Goal: Task Accomplishment & Management: Use online tool/utility

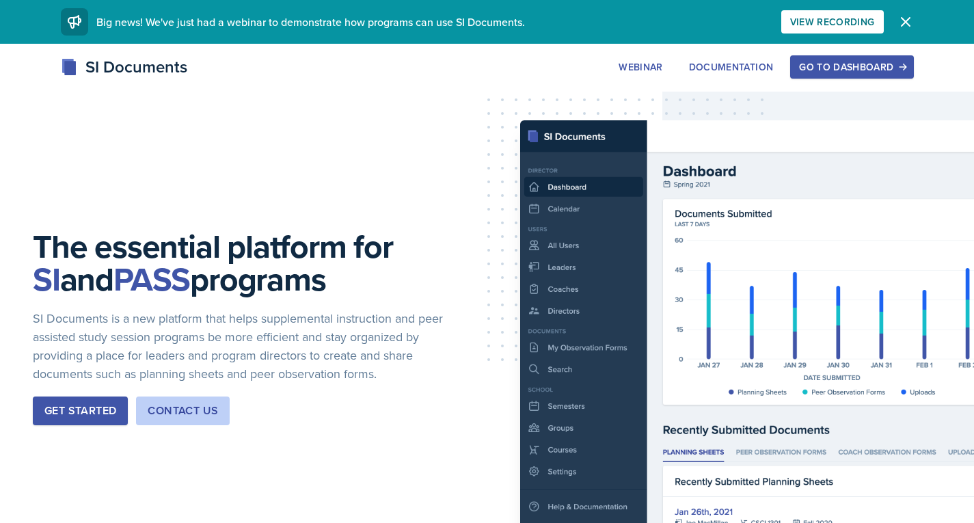
click at [834, 71] on div "Go to Dashboard" at bounding box center [851, 67] width 105 height 11
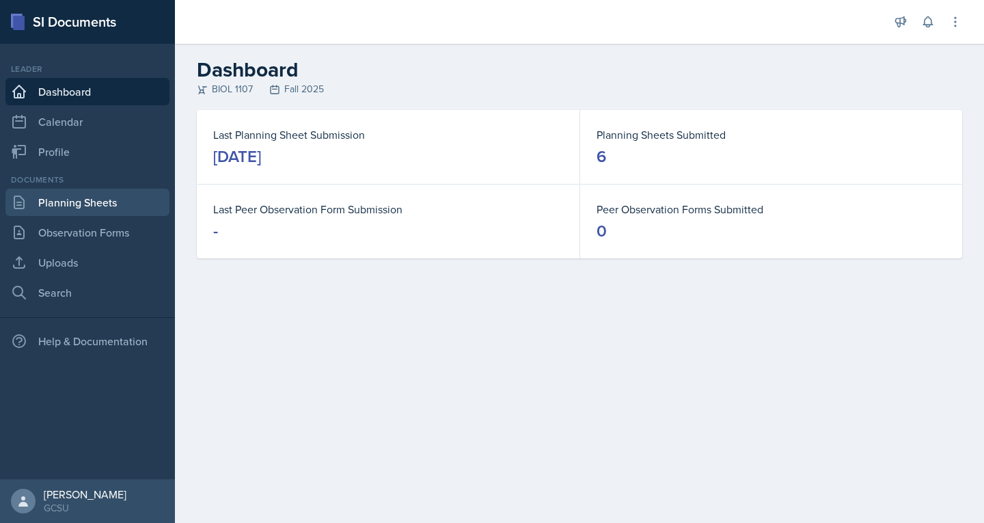
click at [58, 207] on link "Planning Sheets" at bounding box center [87, 202] width 164 height 27
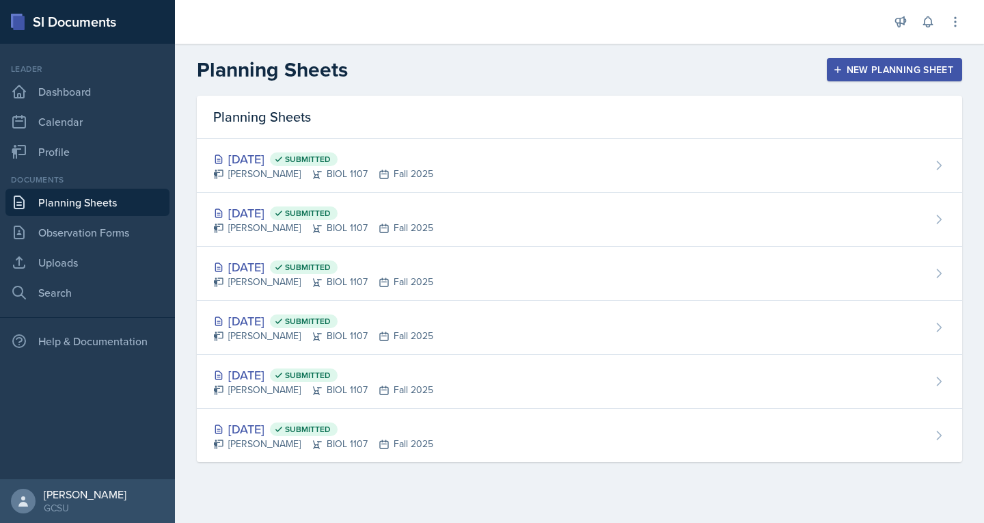
click at [832, 72] on button "New Planning Sheet" at bounding box center [894, 69] width 135 height 23
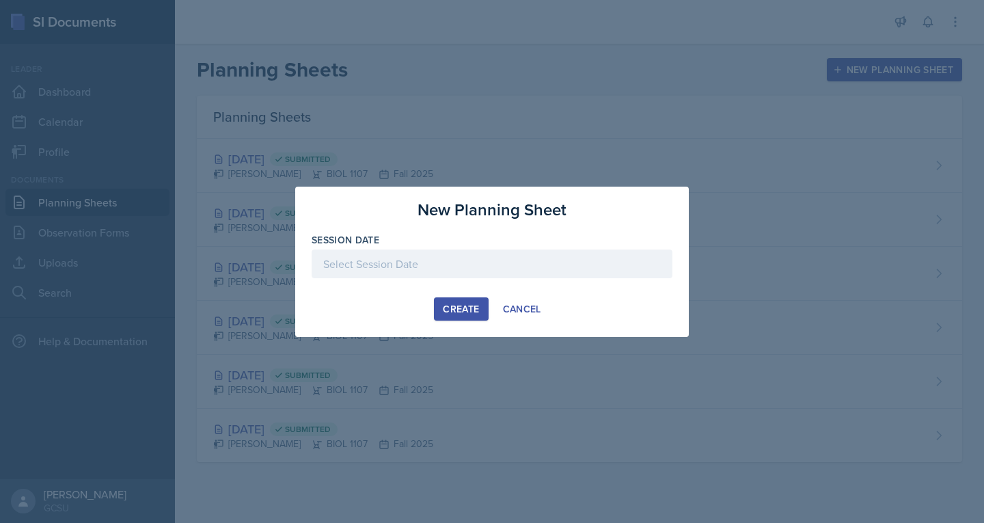
click at [357, 258] on div at bounding box center [492, 263] width 361 height 29
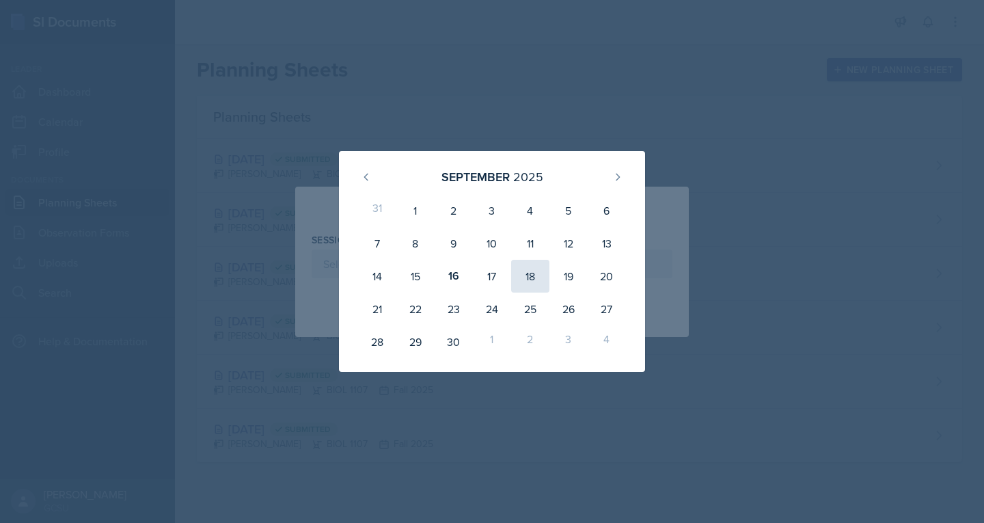
click at [528, 278] on div "18" at bounding box center [530, 276] width 38 height 33
type input "[DATE]"
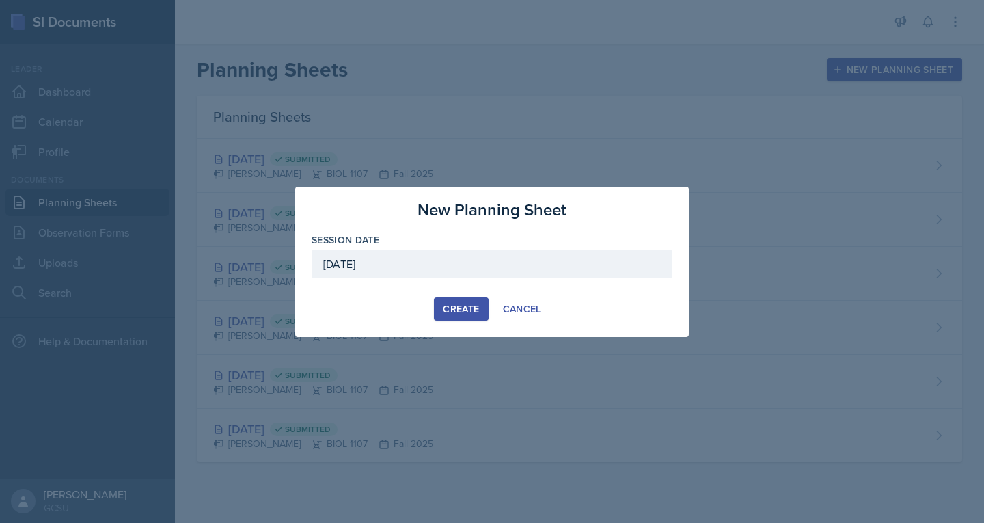
click at [459, 314] on div "Create" at bounding box center [461, 308] width 36 height 11
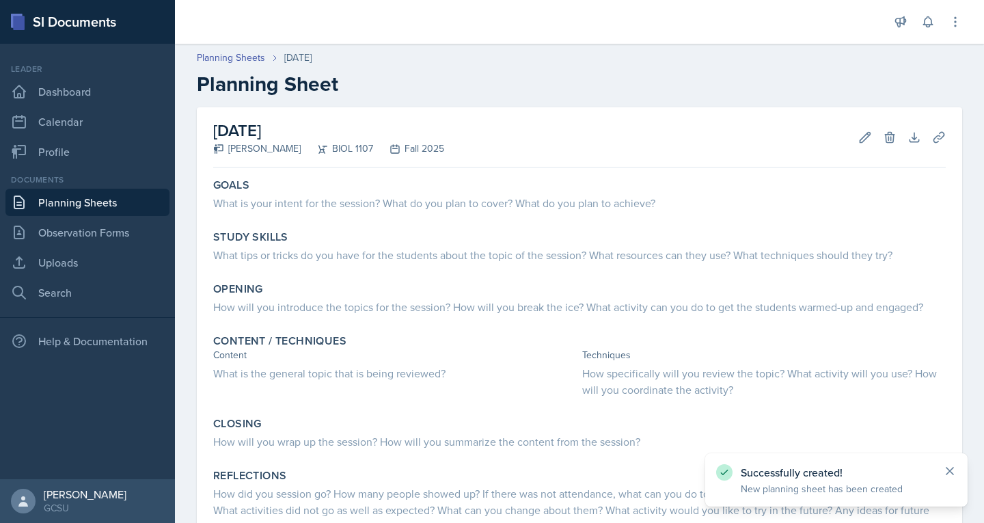
click at [952, 473] on icon at bounding box center [949, 470] width 7 height 7
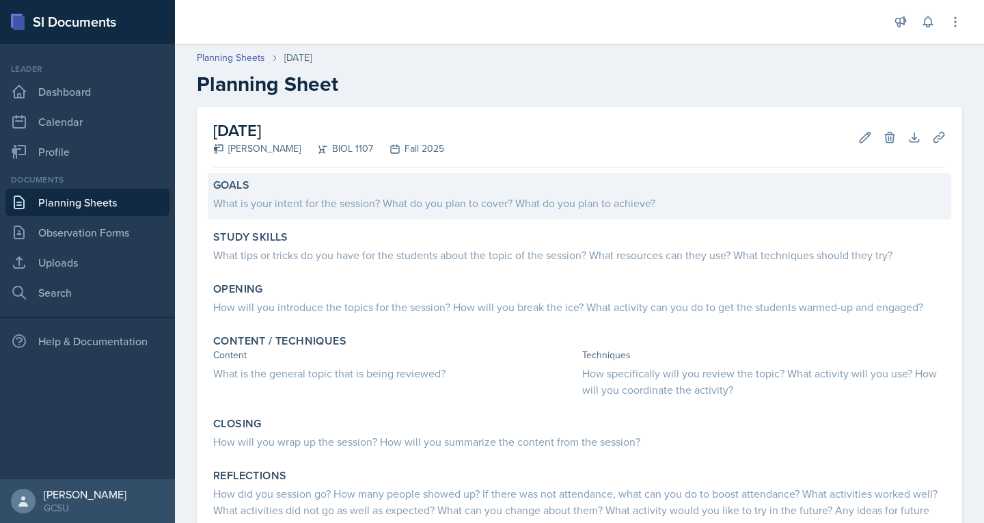
click at [521, 202] on div "What is your intent for the session? What do you plan to cover? What do you pla…" at bounding box center [579, 203] width 733 height 16
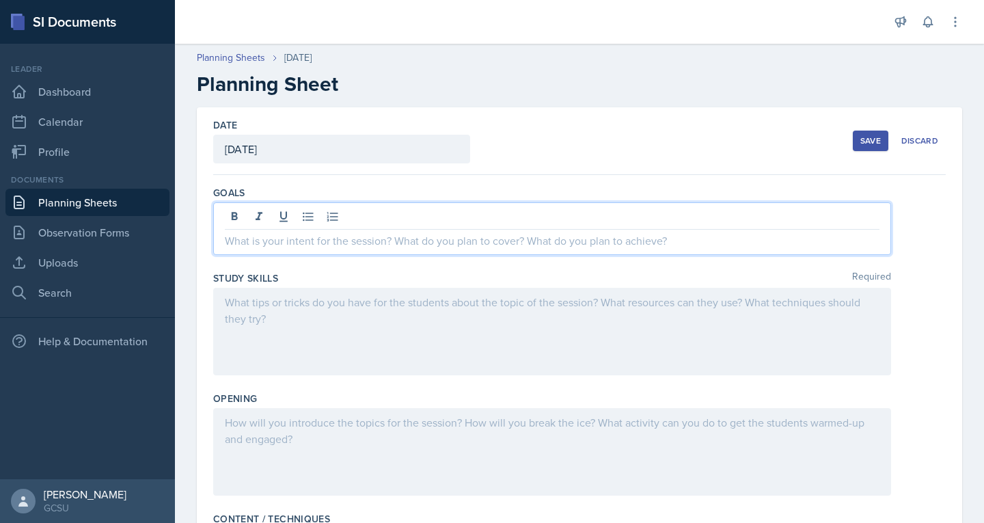
click at [506, 211] on div at bounding box center [552, 228] width 678 height 53
click at [219, 238] on div "Chapter 6 tour of the cell" at bounding box center [552, 228] width 678 height 53
click at [225, 241] on p "Chapter 6 tour of the cell" at bounding box center [552, 240] width 655 height 16
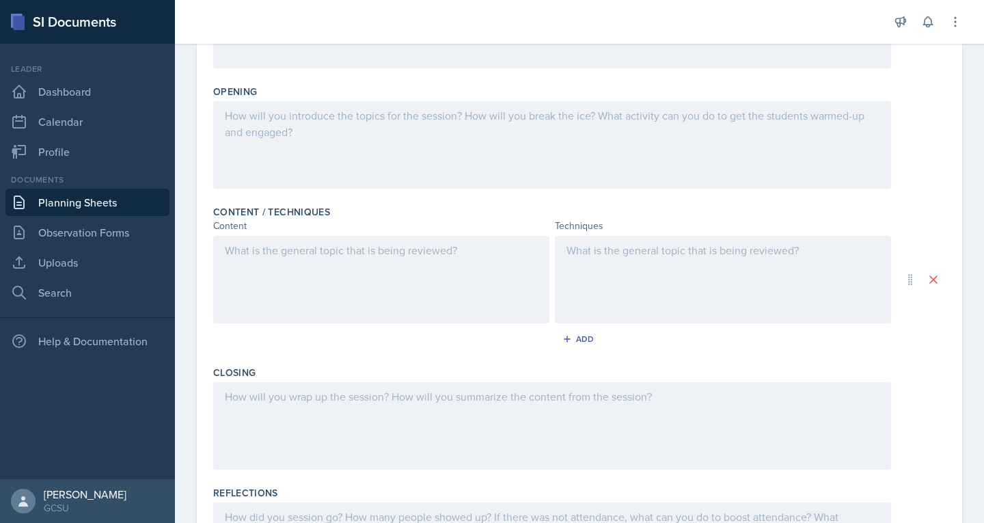
click at [310, 260] on div at bounding box center [381, 279] width 336 height 87
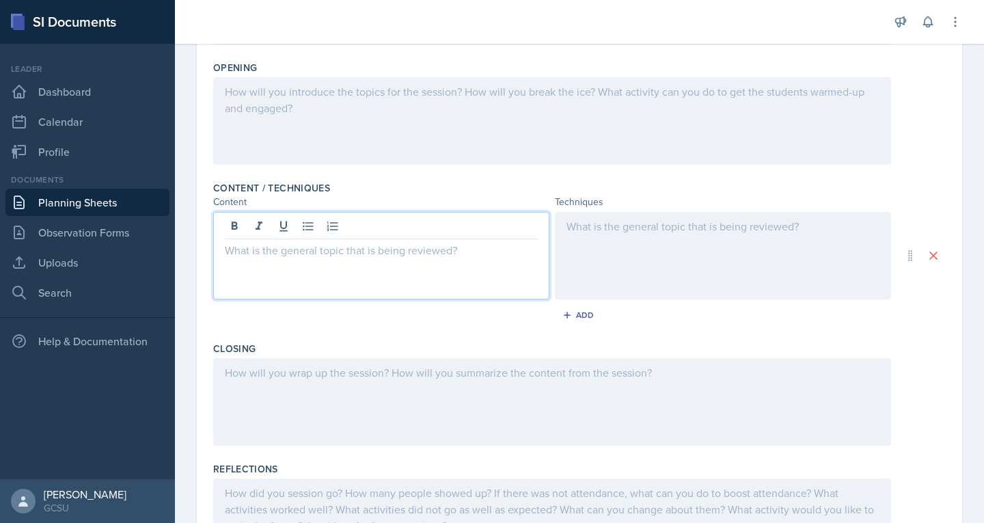
click at [68, 200] on link "Planning Sheets" at bounding box center [87, 202] width 164 height 27
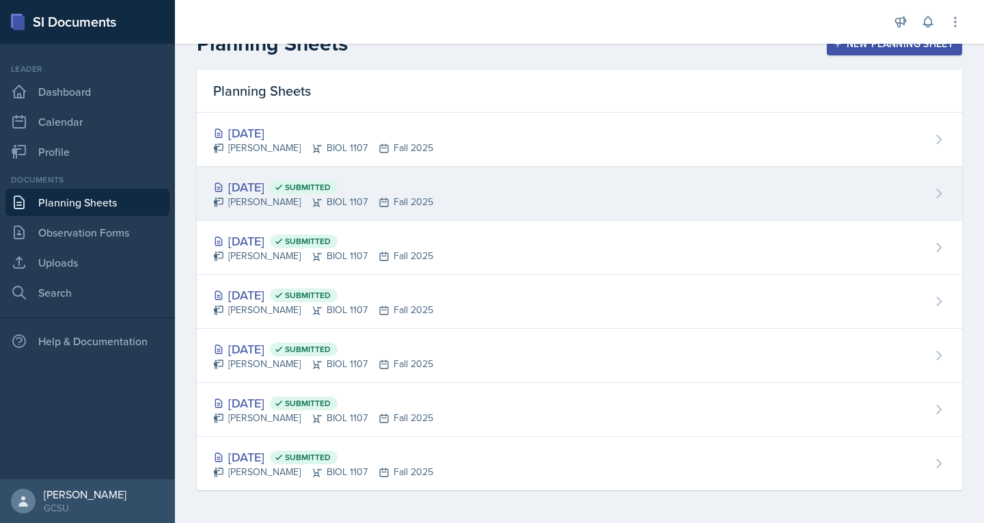
click at [255, 193] on div "[DATE] Submitted" at bounding box center [323, 187] width 220 height 18
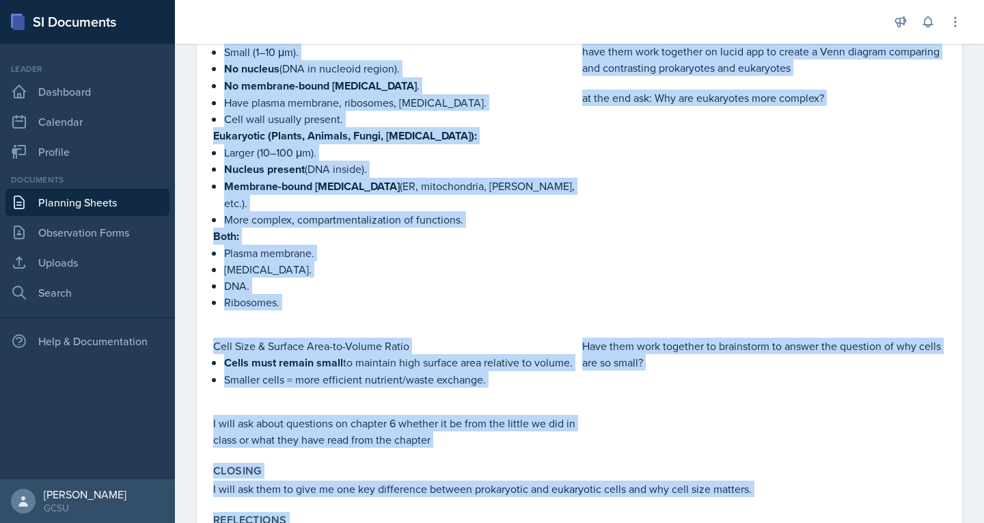
scroll to position [515, 0]
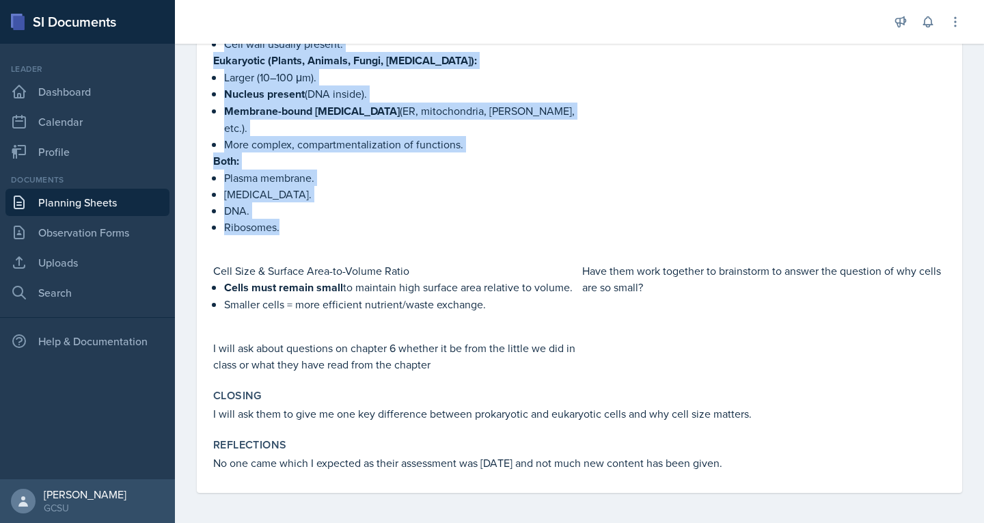
drag, startPoint x: 215, startPoint y: 295, endPoint x: 569, endPoint y: 232, distance: 359.5
click at [569, 232] on div "Study techniques We are going to start by discussing how we studied for the ass…" at bounding box center [579, 122] width 733 height 500
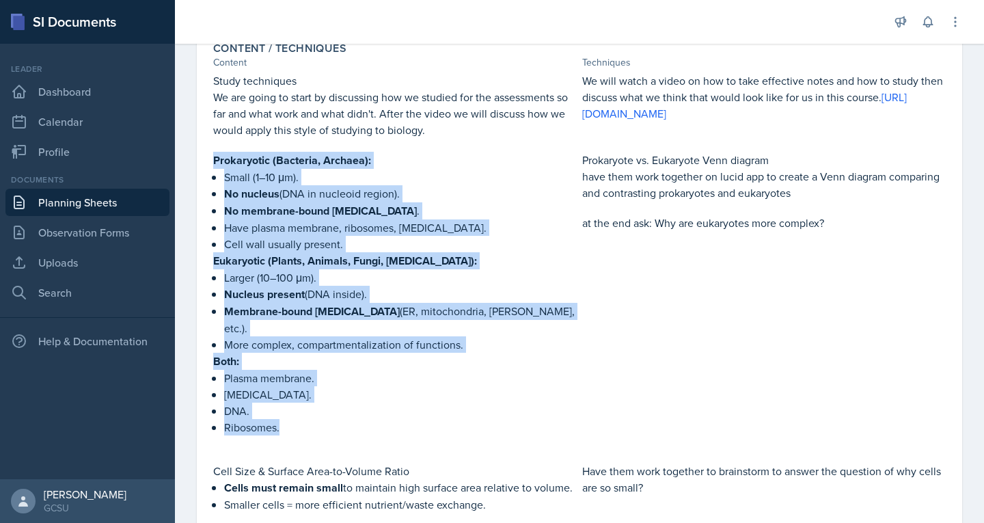
scroll to position [312, 0]
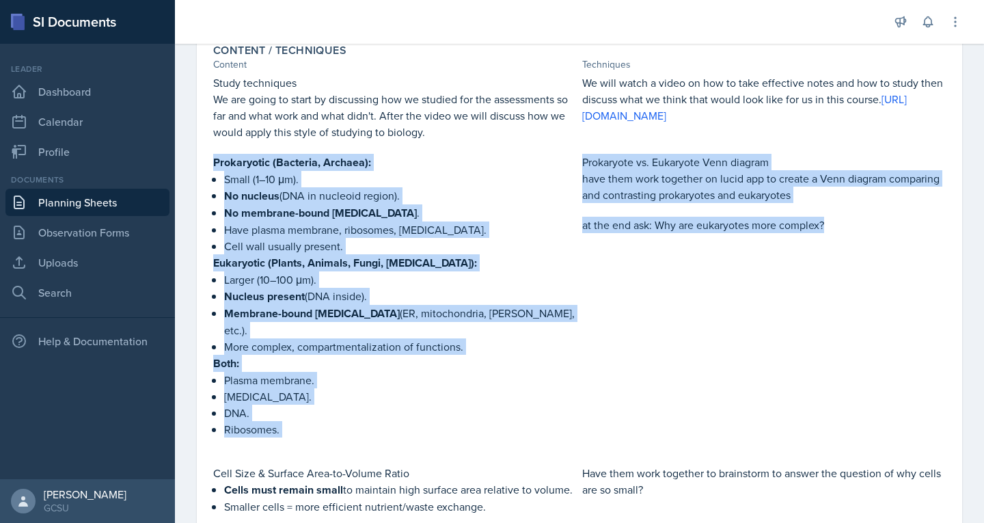
copy div "Prokaryotic (Bacteria, Archaea): Small (1–10 μm). No nucleus (DNA in nucleoid r…"
click at [137, 195] on link "Planning Sheets" at bounding box center [87, 202] width 164 height 27
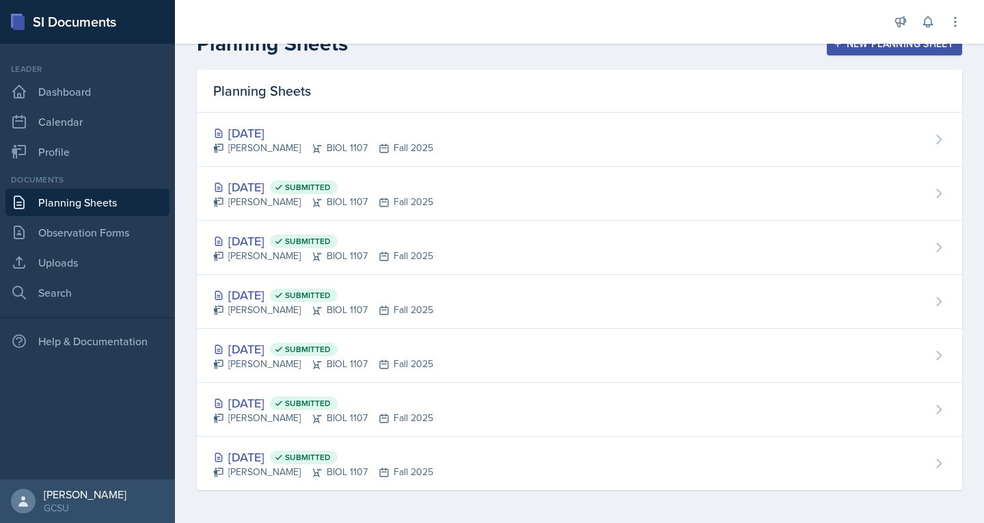
scroll to position [26, 0]
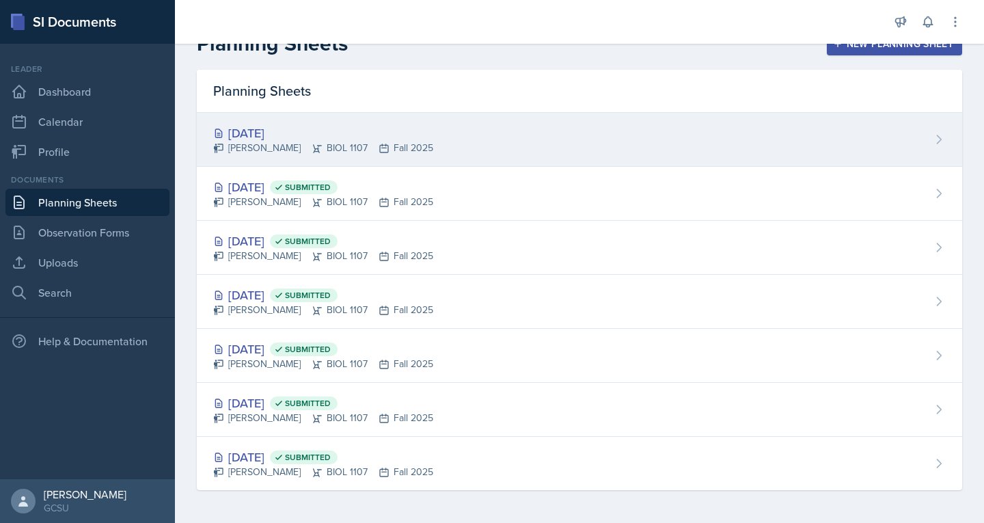
click at [302, 134] on div "[DATE]" at bounding box center [323, 133] width 220 height 18
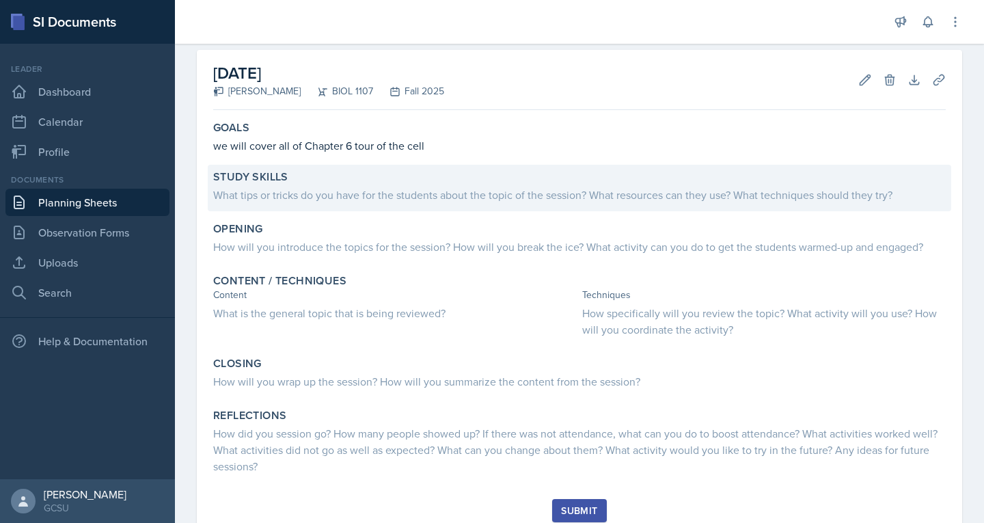
scroll to position [106, 0]
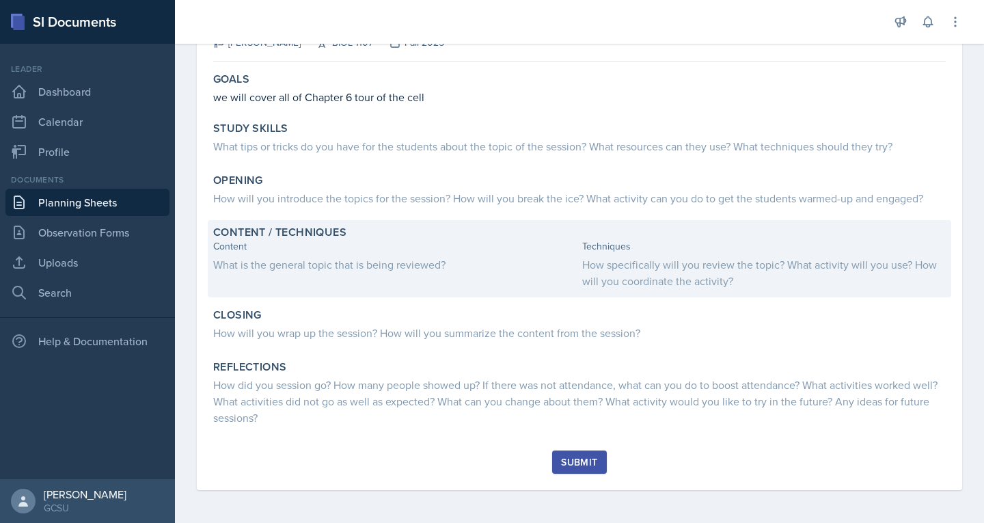
click at [448, 265] on div "What is the general topic that is being reviewed?" at bounding box center [395, 264] width 364 height 16
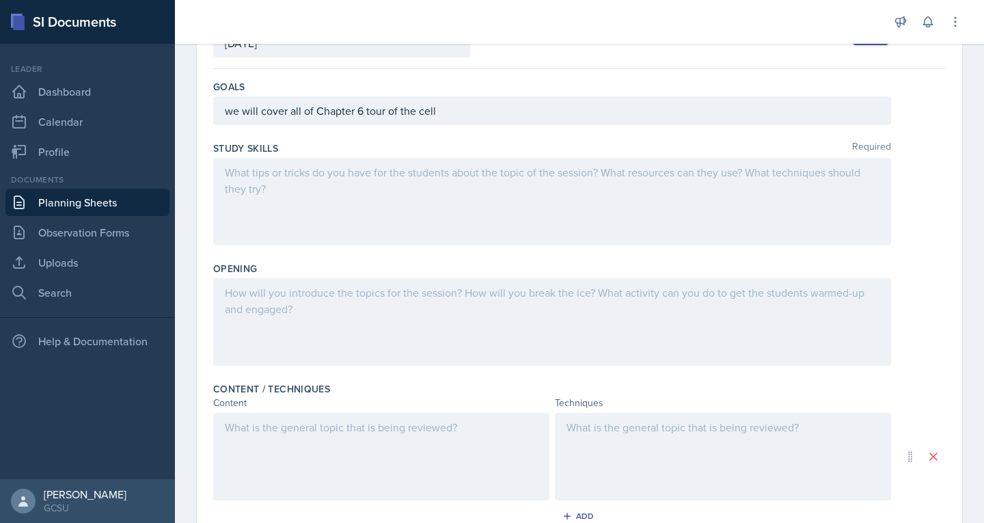
click at [287, 438] on div at bounding box center [381, 456] width 336 height 87
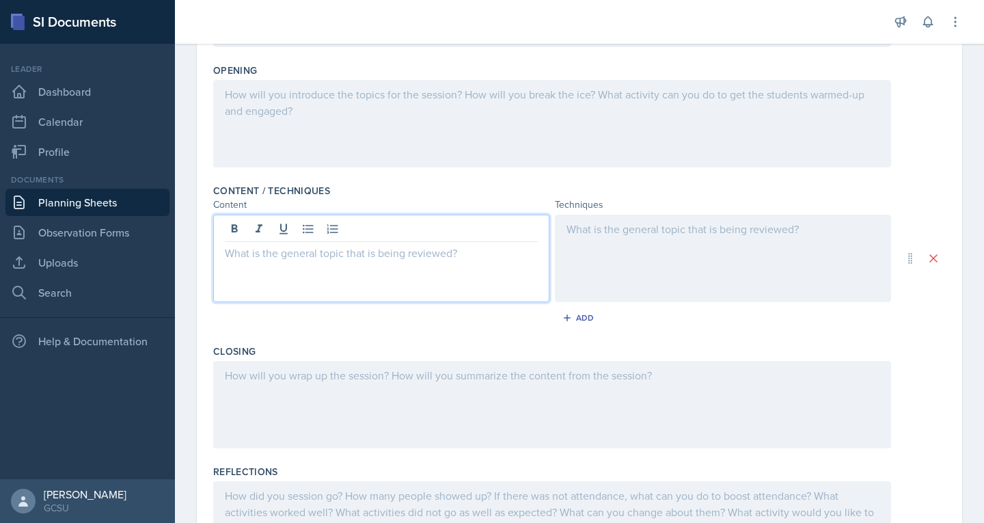
scroll to position [392, 0]
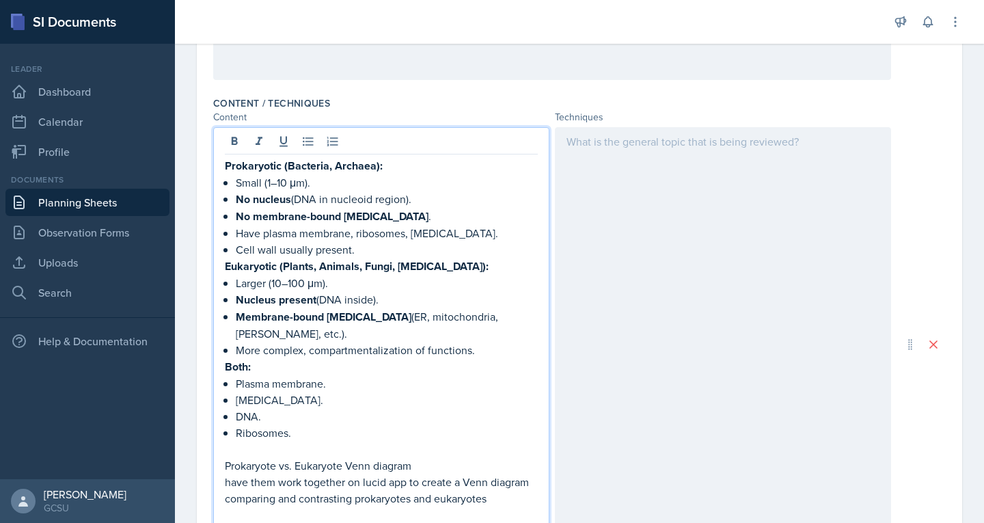
click at [227, 457] on p "Prokaryote vs. Eukaryote Venn diagram" at bounding box center [381, 465] width 313 height 16
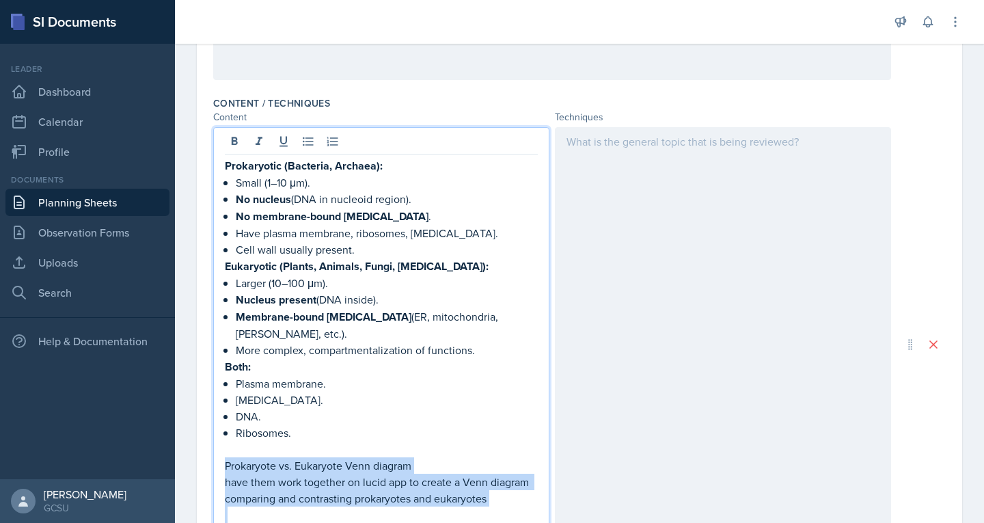
scroll to position [405, 0]
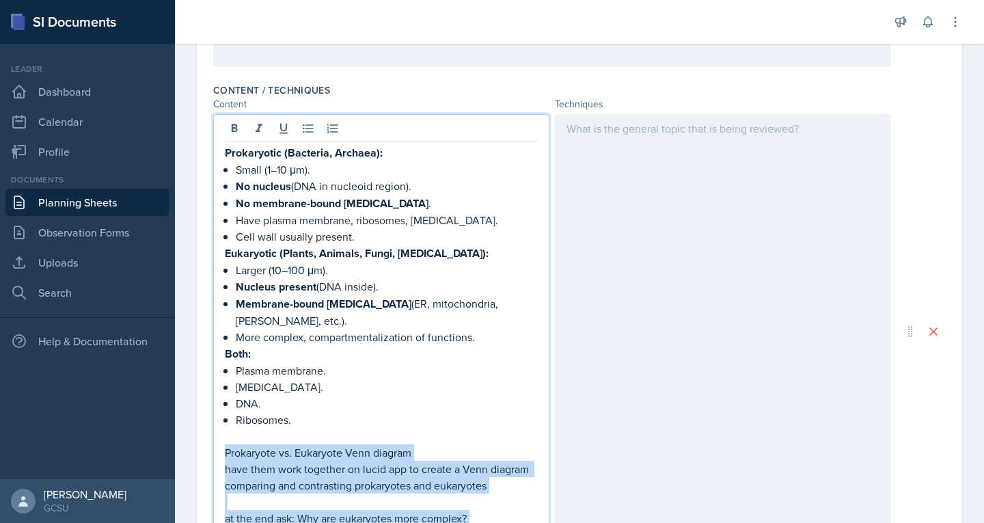
copy div "Prokaryote vs. Eukaryote Venn diagram have them work together on lucid app to c…"
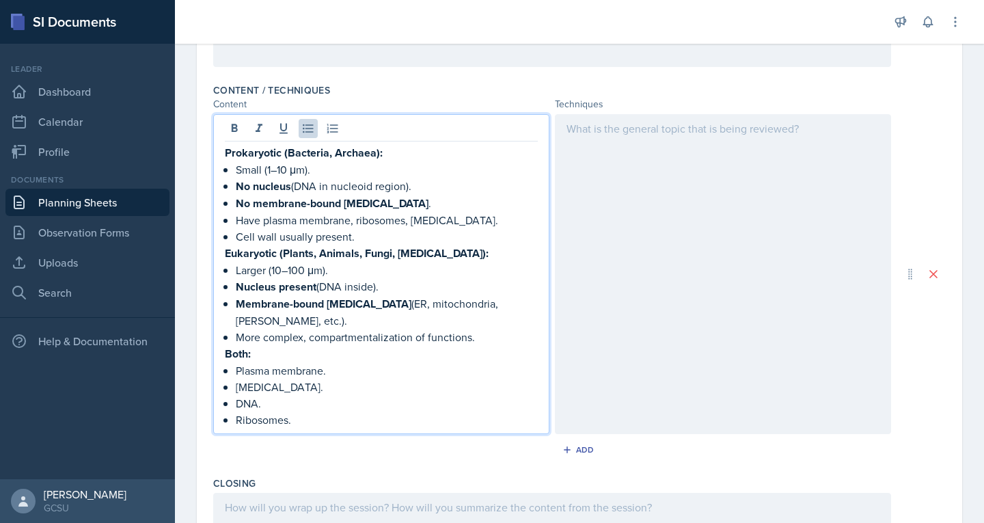
click at [656, 134] on div at bounding box center [723, 274] width 336 height 320
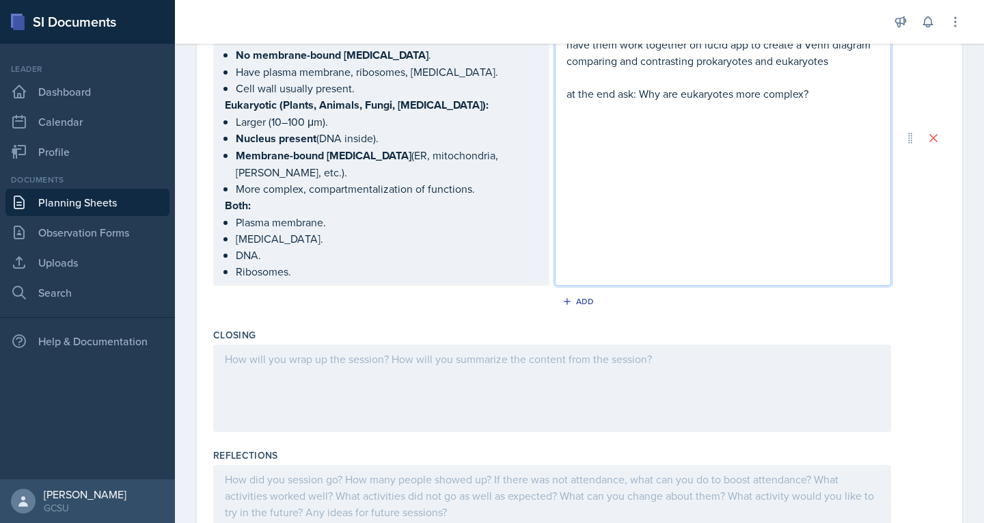
scroll to position [413, 0]
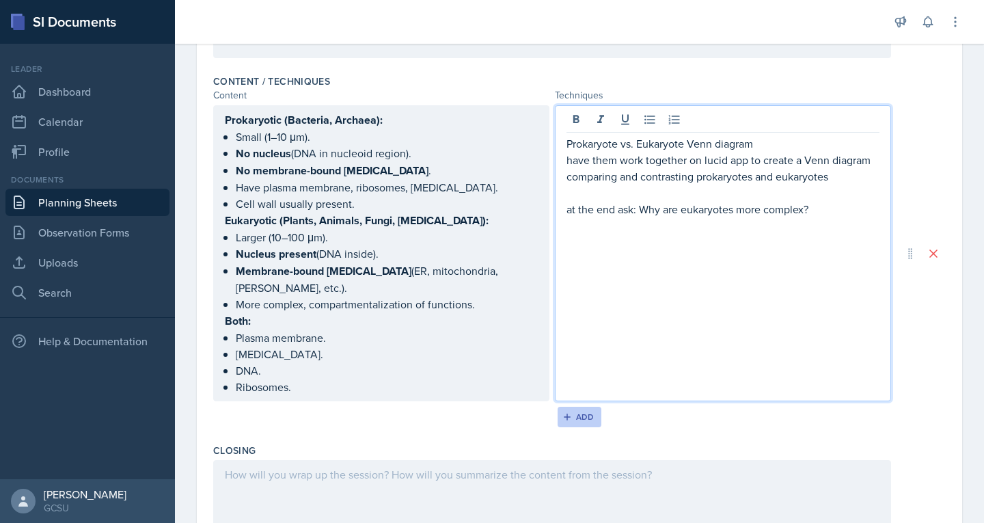
click at [570, 411] on div "Add" at bounding box center [579, 416] width 29 height 11
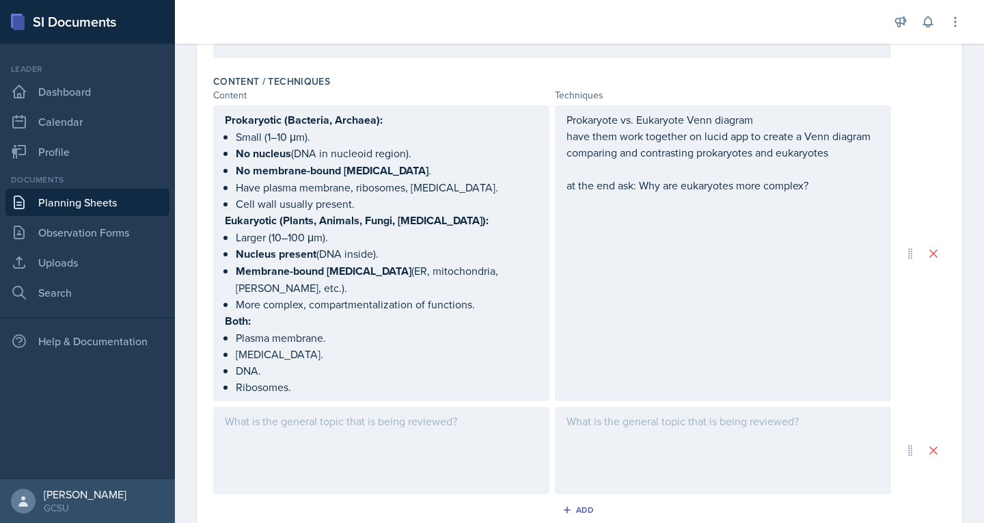
click at [315, 416] on div at bounding box center [381, 450] width 336 height 87
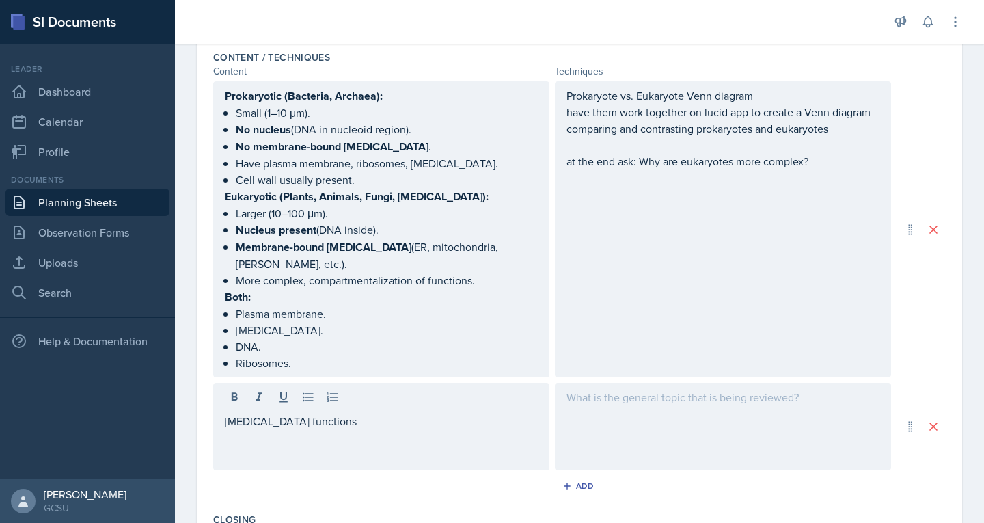
click at [646, 391] on div at bounding box center [723, 426] width 336 height 87
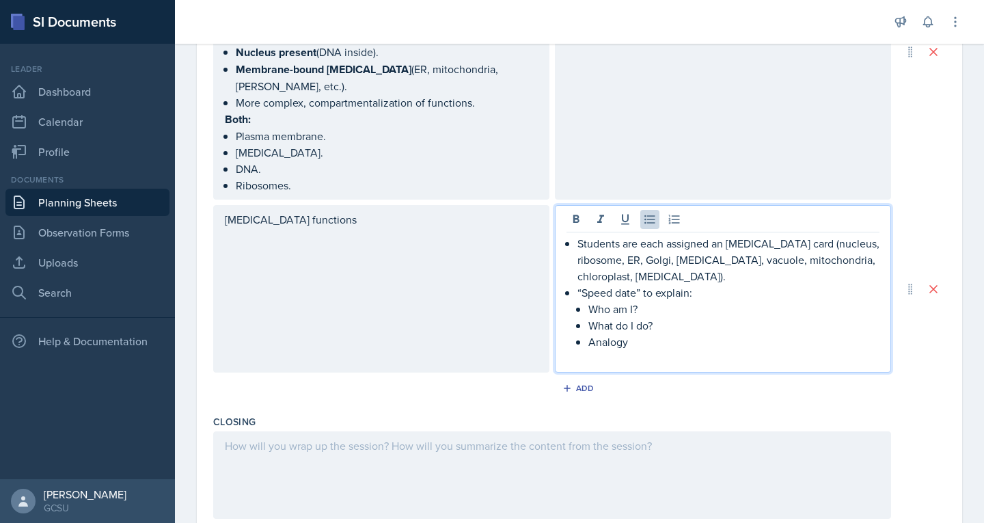
scroll to position [616, 0]
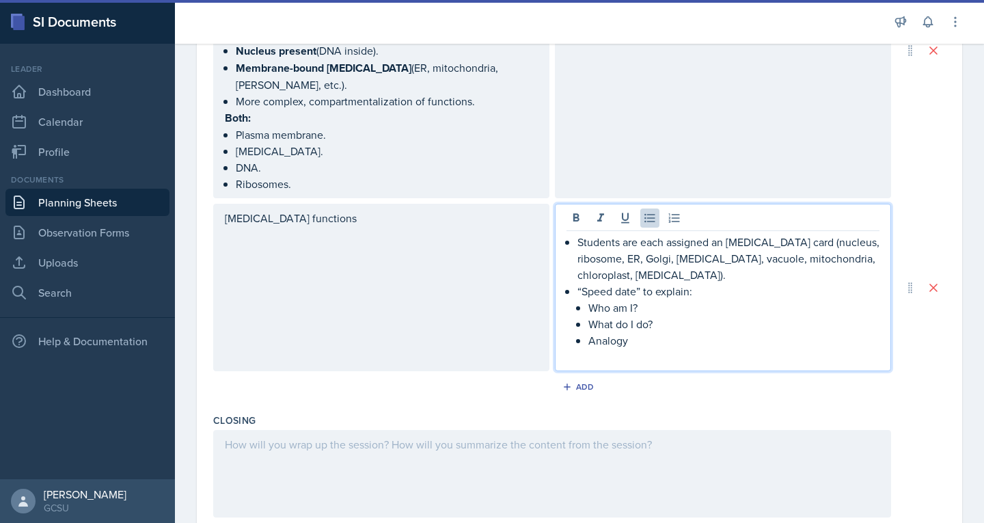
click at [710, 254] on p "Students are each assigned an [MEDICAL_DATA] card (nucleus, ribosome, ER, Golgi…" at bounding box center [728, 258] width 302 height 49
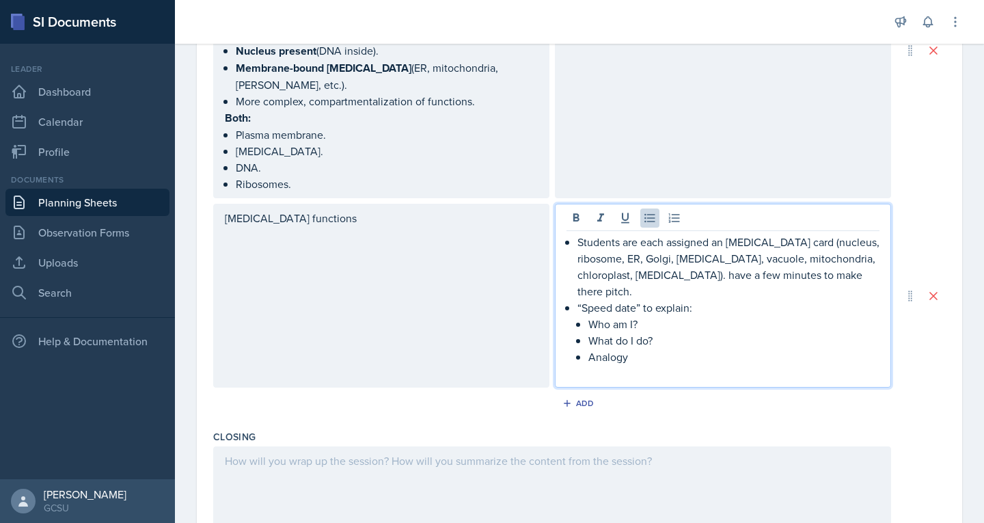
click at [702, 260] on p "Students are each assigned an [MEDICAL_DATA] card (nucleus, ribosome, ER, Golgi…" at bounding box center [728, 267] width 302 height 66
click at [678, 349] on p "Analogy" at bounding box center [733, 357] width 291 height 16
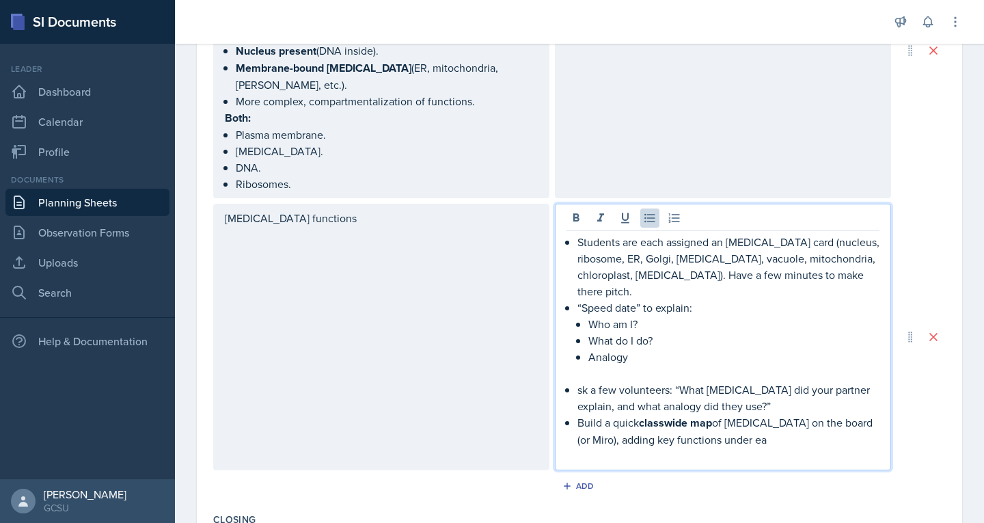
click at [671, 381] on p "sk a few volunteers: “What [MEDICAL_DATA] did your partner explain, and what an…" at bounding box center [728, 397] width 302 height 33
click at [665, 415] on strong "classwide map" at bounding box center [675, 423] width 73 height 16
click at [659, 415] on strong "classwide map" at bounding box center [675, 423] width 73 height 16
click at [689, 415] on strong "class wide map" at bounding box center [677, 423] width 76 height 16
click at [715, 414] on p "Build a quick class wide map of [MEDICAL_DATA] on the board (or Miro), adding k…" at bounding box center [728, 430] width 302 height 33
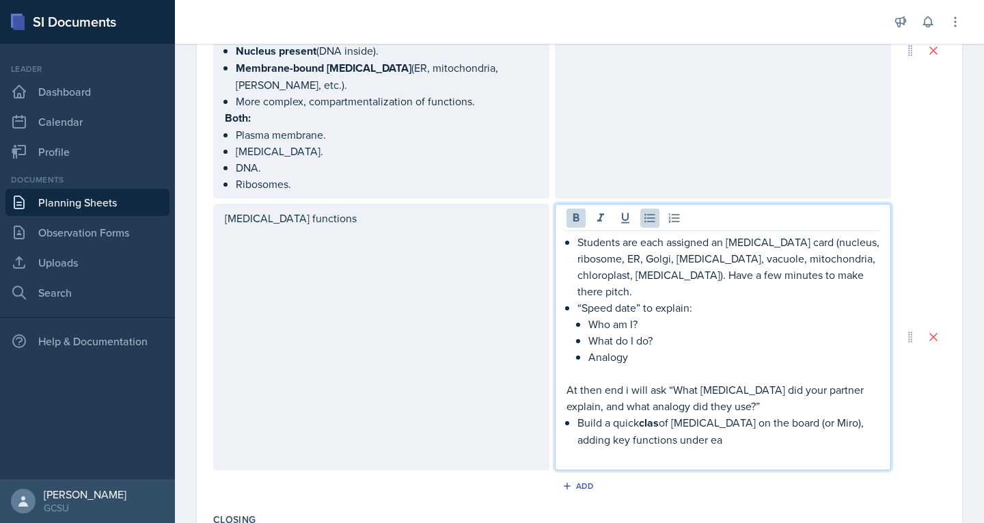
click at [713, 448] on p at bounding box center [722, 456] width 313 height 16
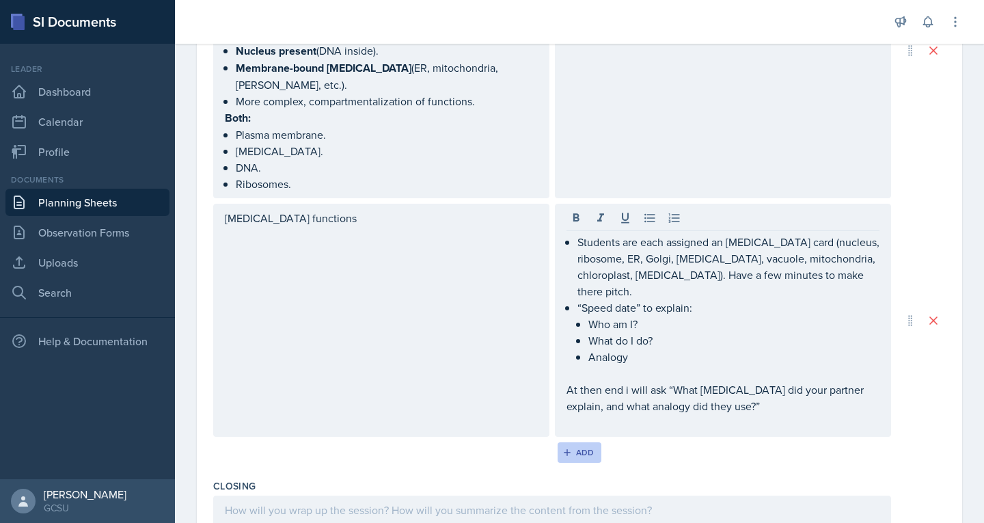
click at [571, 447] on div "Add" at bounding box center [579, 452] width 29 height 11
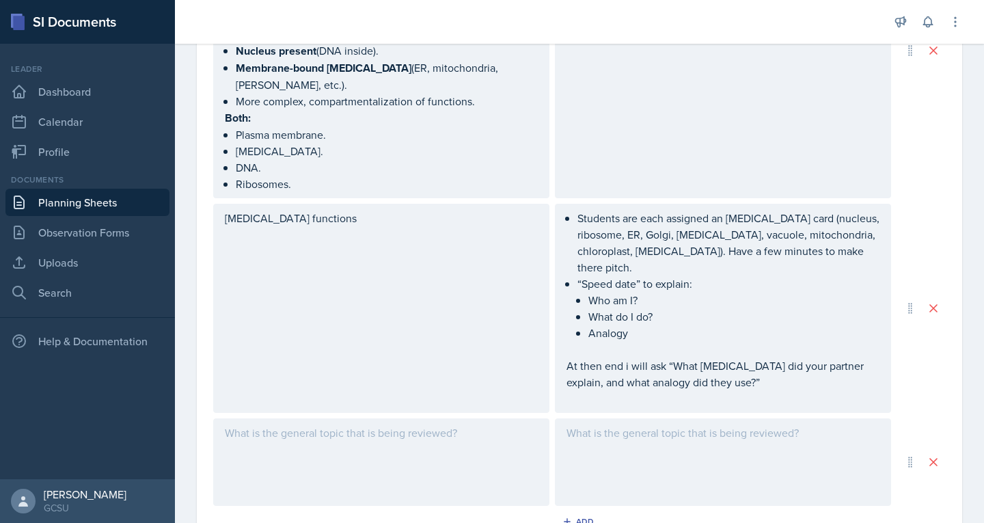
click at [276, 418] on div at bounding box center [381, 461] width 336 height 87
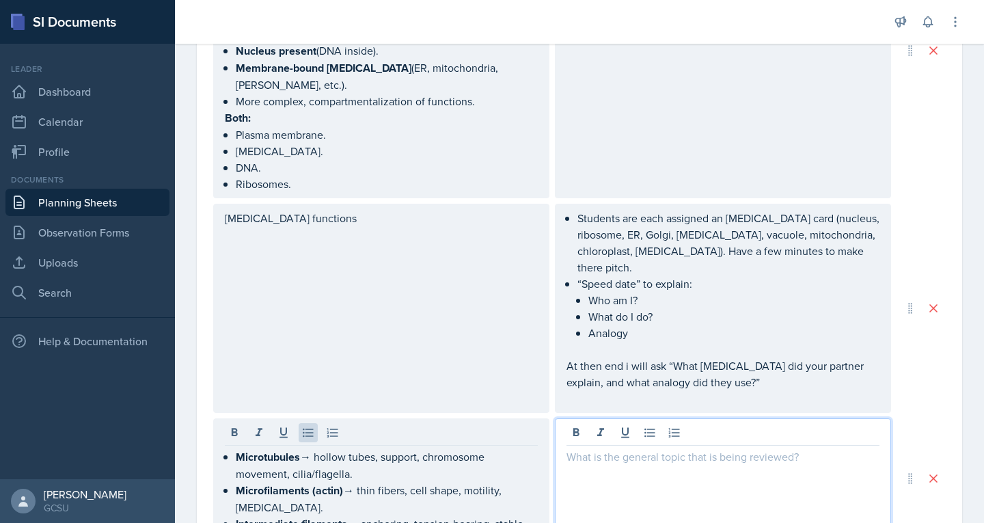
click at [607, 418] on div at bounding box center [723, 478] width 336 height 120
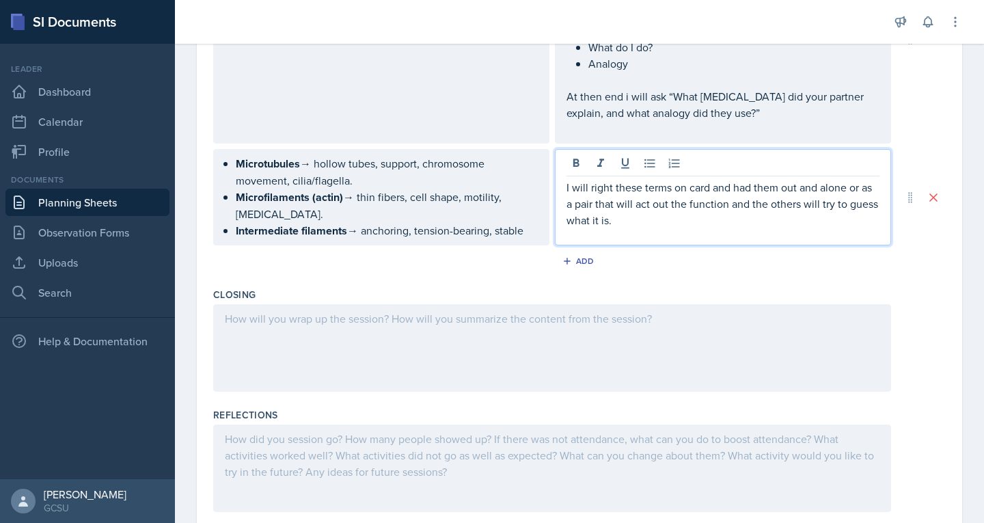
scroll to position [892, 0]
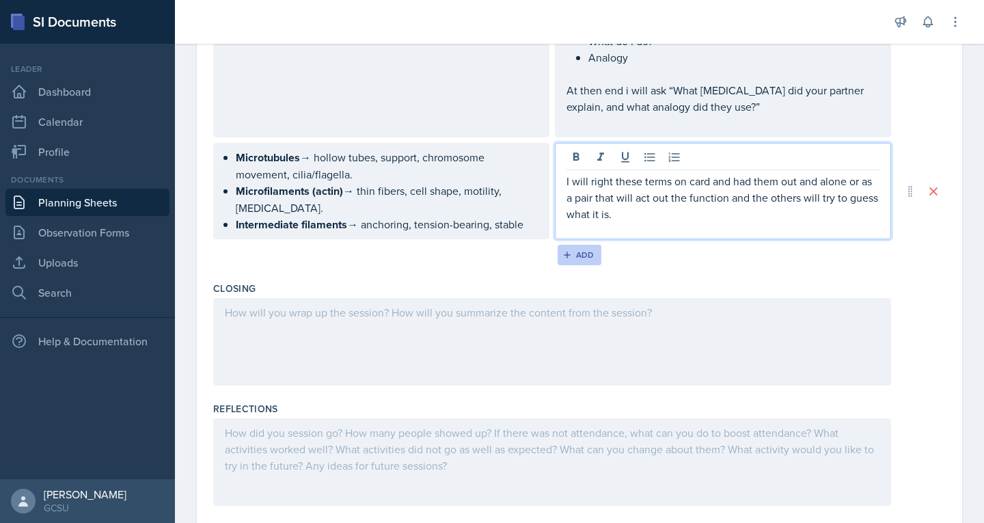
click at [569, 249] on div "Add" at bounding box center [579, 254] width 29 height 11
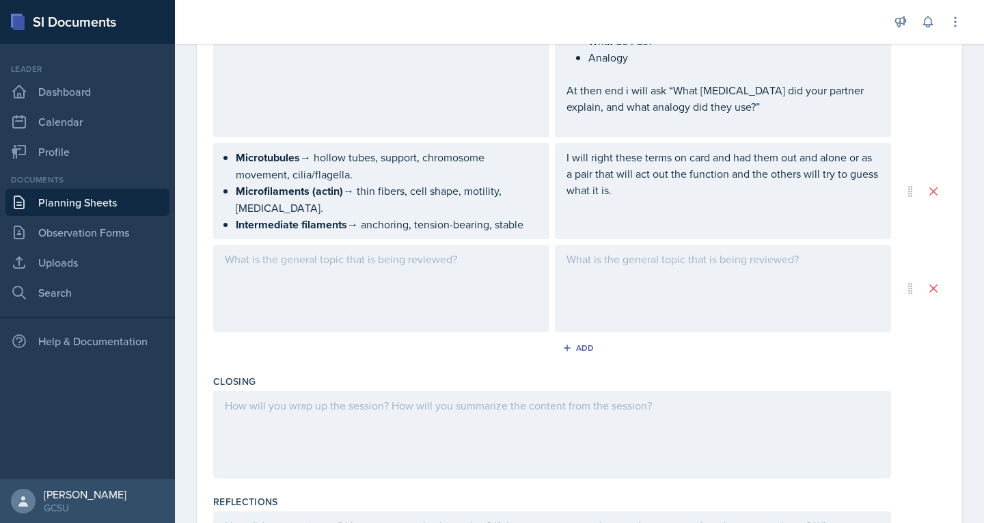
click at [279, 245] on div at bounding box center [381, 288] width 336 height 87
drag, startPoint x: 268, startPoint y: 271, endPoint x: 237, endPoint y: 262, distance: 32.0
click at [237, 275] on p "Extracelular" at bounding box center [381, 283] width 313 height 16
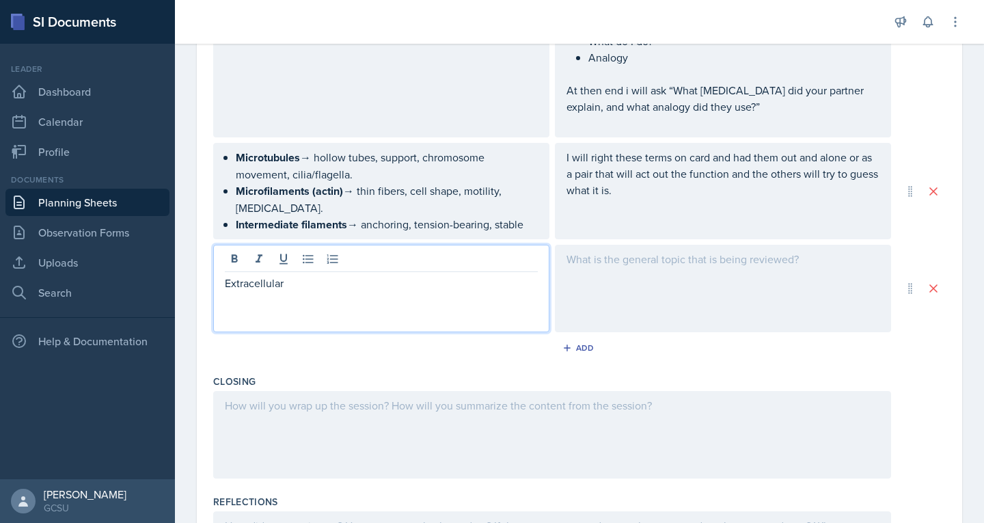
click at [326, 275] on p "Extracellular" at bounding box center [381, 283] width 313 height 16
click at [617, 252] on div at bounding box center [723, 288] width 336 height 87
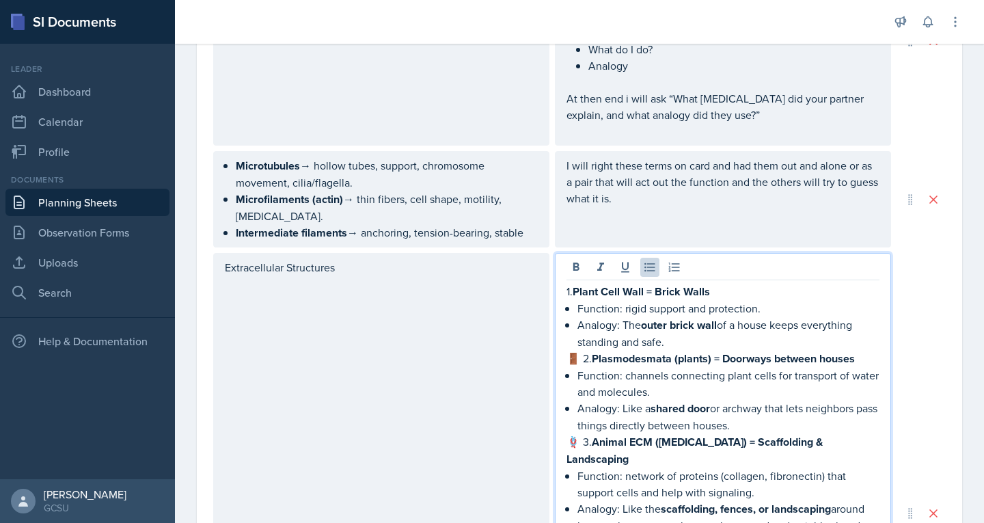
scroll to position [884, 0]
click at [573, 283] on strong "Plant Cell Wall = Brick Walls" at bounding box center [641, 291] width 137 height 16
click at [375, 252] on div "Extracellular Structures" at bounding box center [381, 512] width 336 height 521
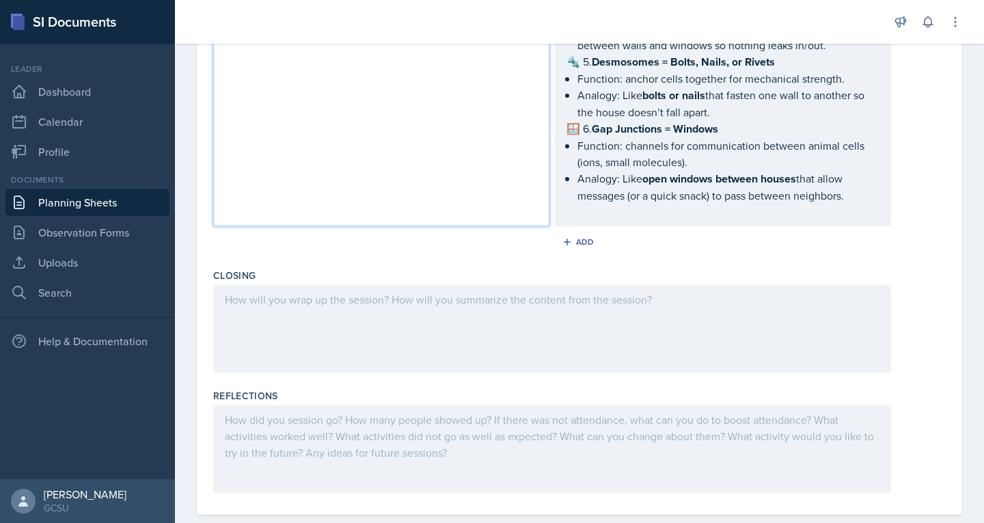
scroll to position [1406, 0]
click at [564, 239] on icon "button" at bounding box center [567, 242] width 7 height 7
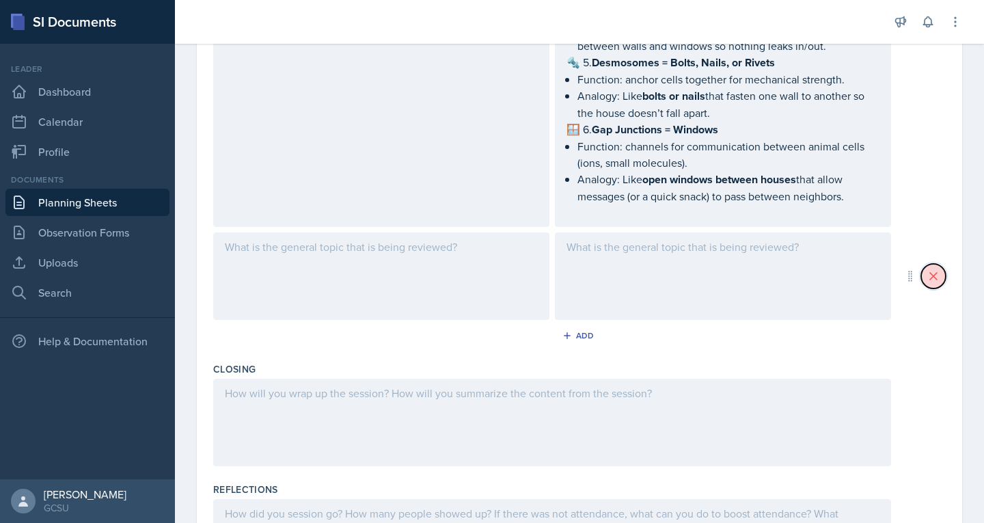
click at [926, 264] on button at bounding box center [933, 276] width 25 height 25
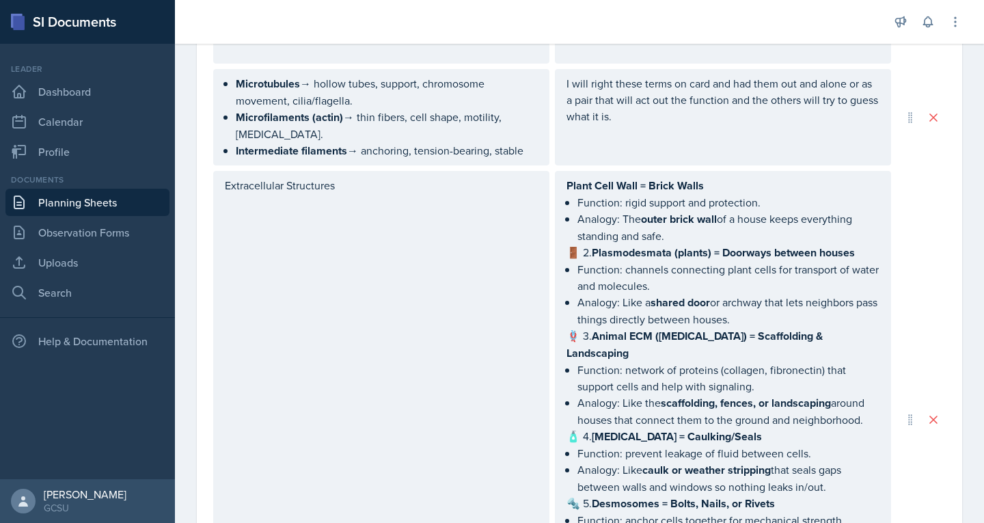
scroll to position [961, 0]
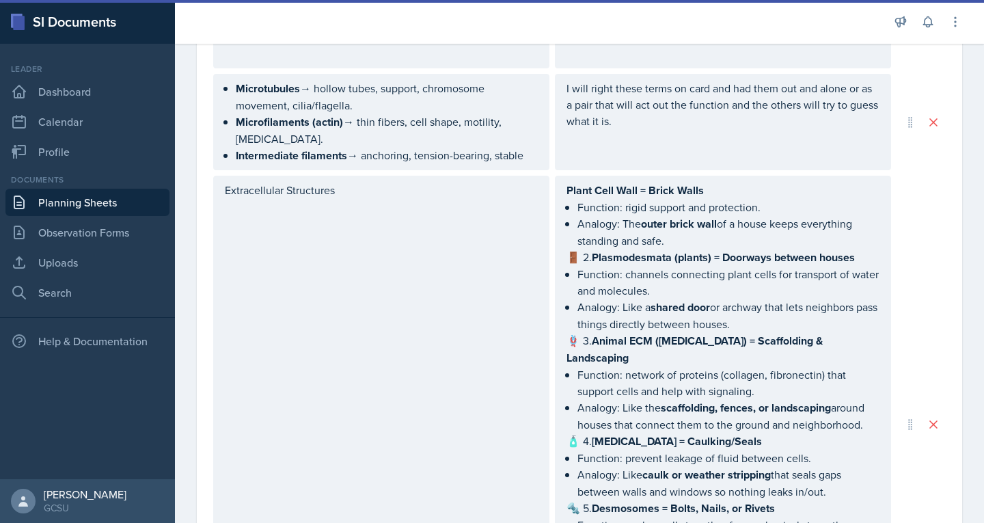
click at [412, 176] on div "Extracellular Structures" at bounding box center [381, 424] width 336 height 497
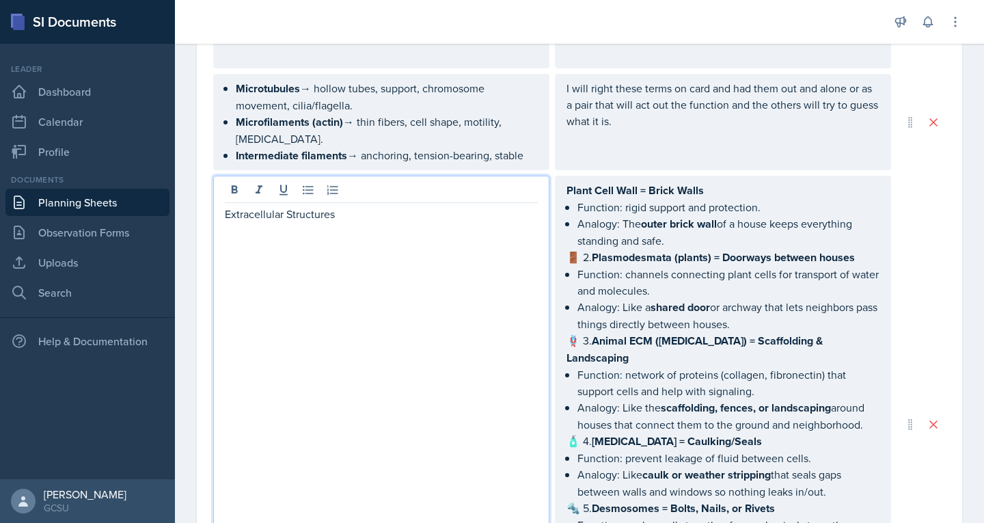
click at [226, 206] on p "Extracellular Structures" at bounding box center [381, 214] width 313 height 16
click at [429, 206] on p "Lokking at the Extracellular Structures" at bounding box center [381, 214] width 313 height 16
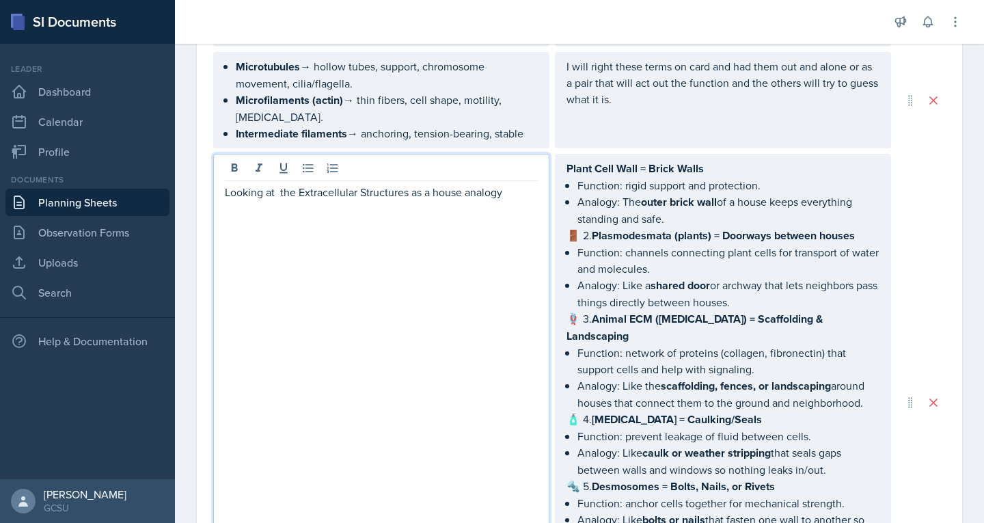
scroll to position [984, 0]
click at [581, 226] on p "🚪 2. Plasmodesmata (plants) = Doorways between houses" at bounding box center [722, 234] width 313 height 17
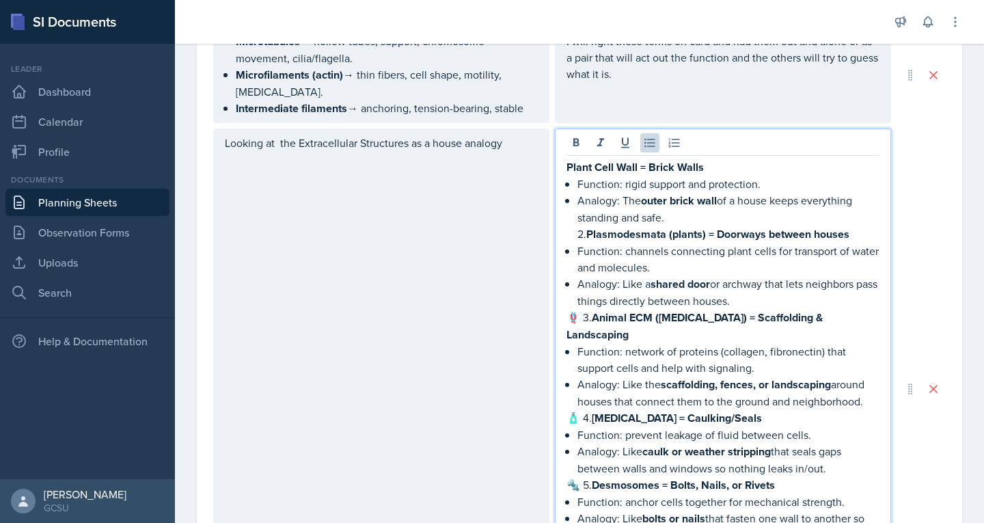
click at [586, 226] on strong "Plasmodesmata (plants) = Doorways between houses" at bounding box center [717, 234] width 263 height 16
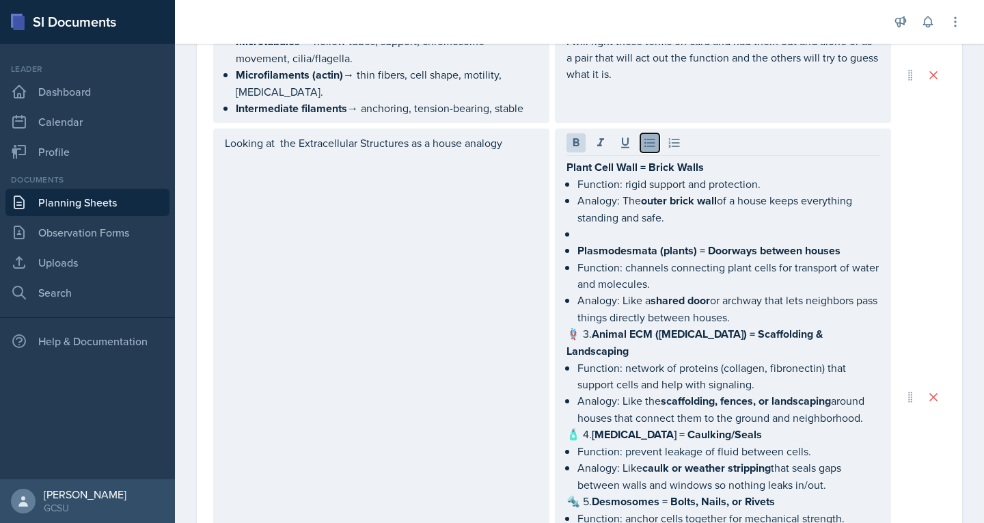
click at [648, 136] on icon at bounding box center [650, 143] width 14 height 14
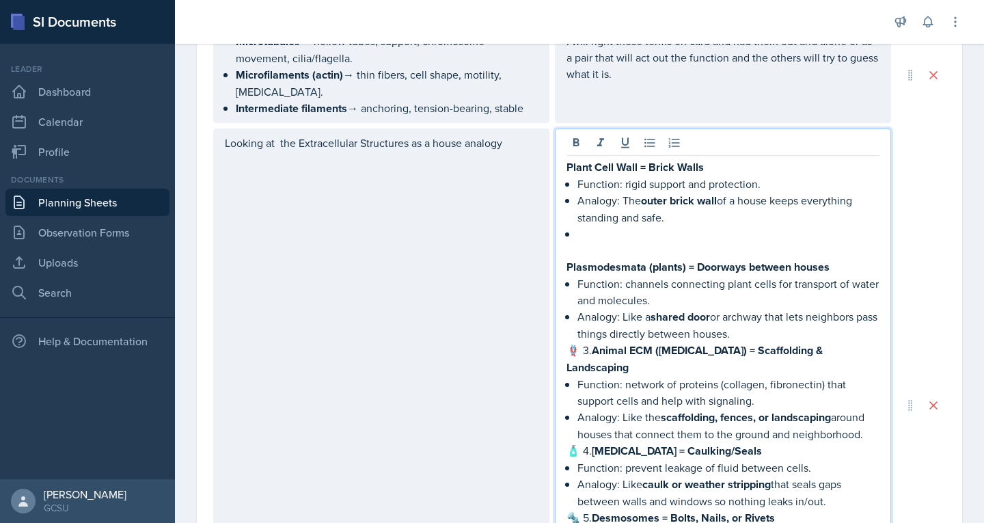
click at [566, 242] on p at bounding box center [722, 250] width 313 height 16
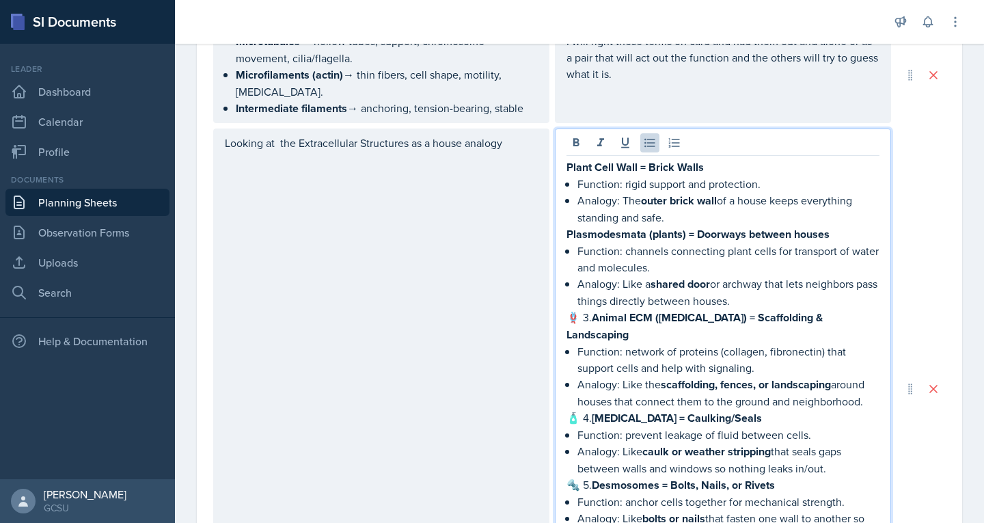
click at [591, 310] on strong "Animal ECM ([MEDICAL_DATA]) = Scaffolding & Landscaping" at bounding box center [695, 326] width 259 height 33
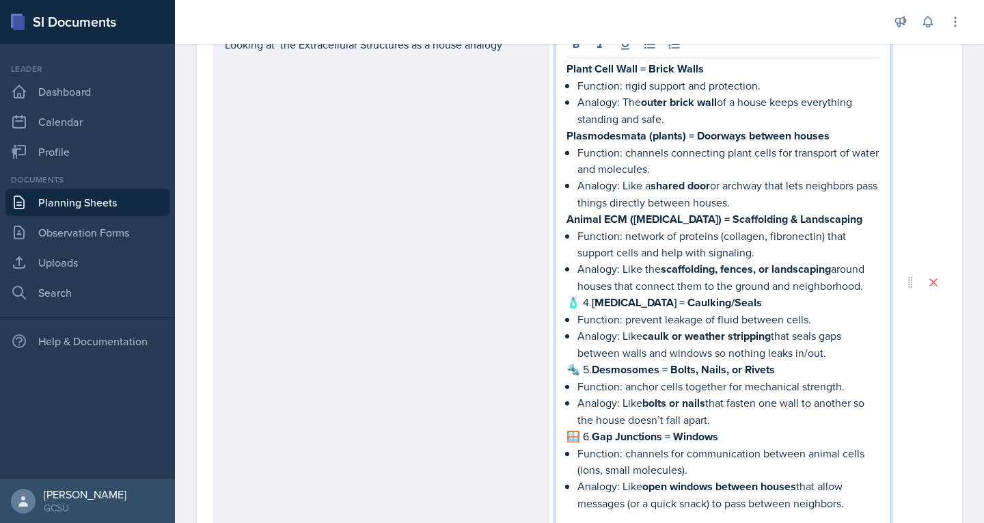
scroll to position [1108, 0]
click at [592, 293] on strong "[MEDICAL_DATA] = Caulking/Seals" at bounding box center [677, 301] width 170 height 16
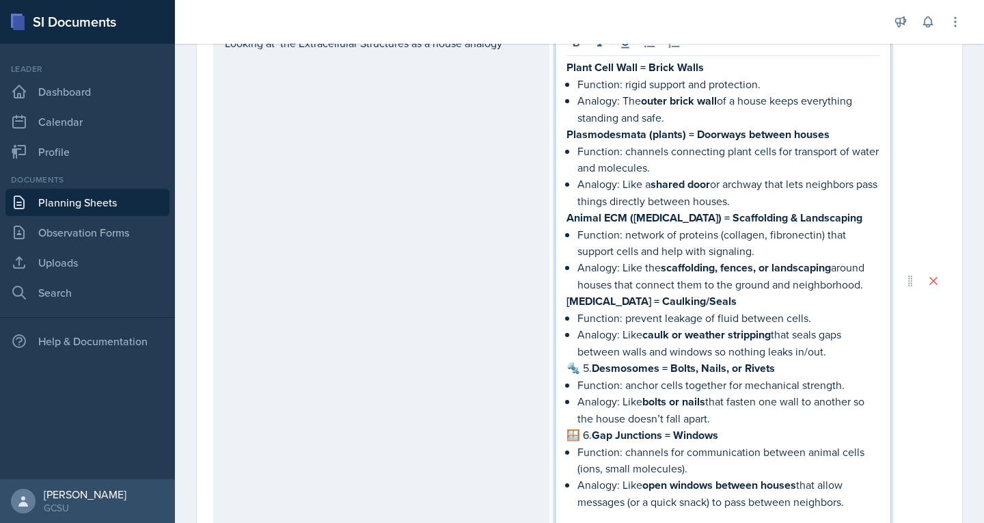
click at [592, 360] on strong "Desmosomes = Bolts, Nails, or Rivets" at bounding box center [683, 368] width 183 height 16
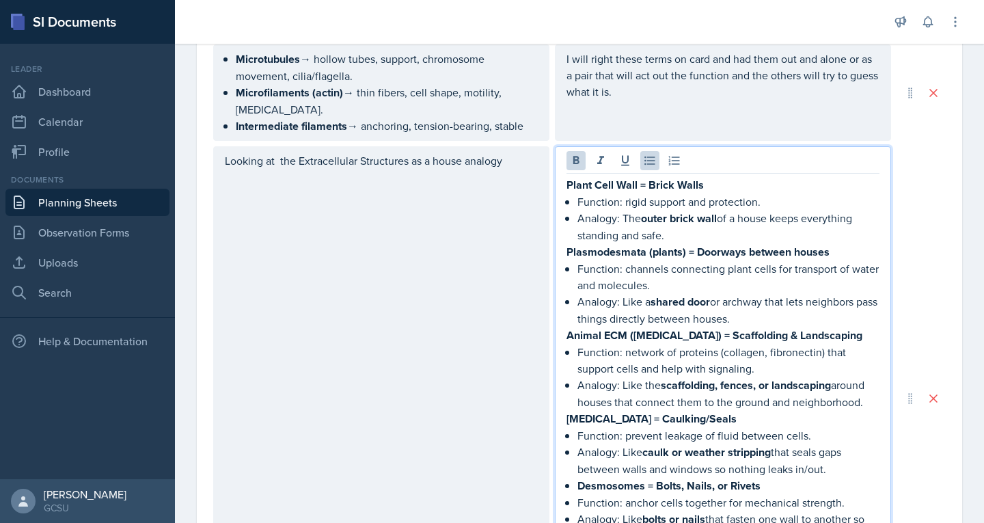
scroll to position [989, 0]
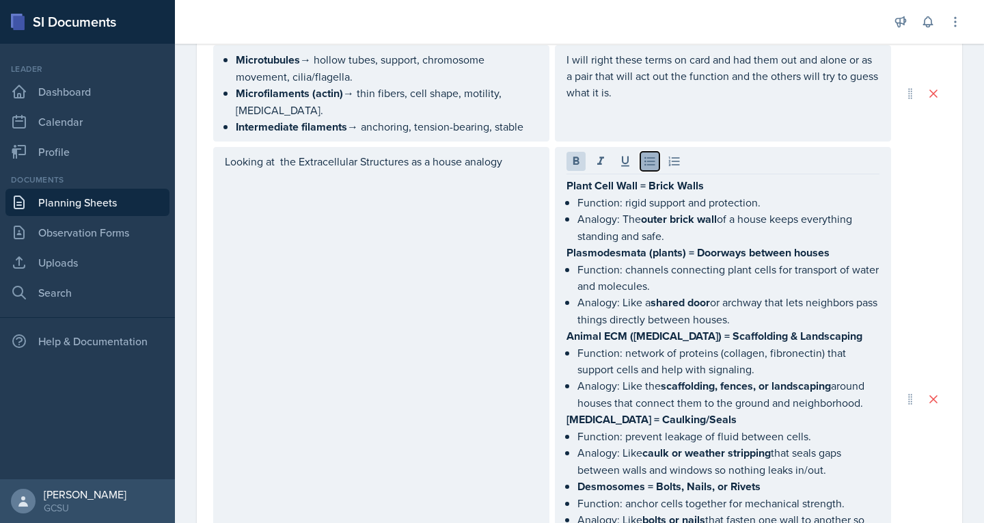
click at [644, 157] on icon at bounding box center [649, 161] width 10 height 9
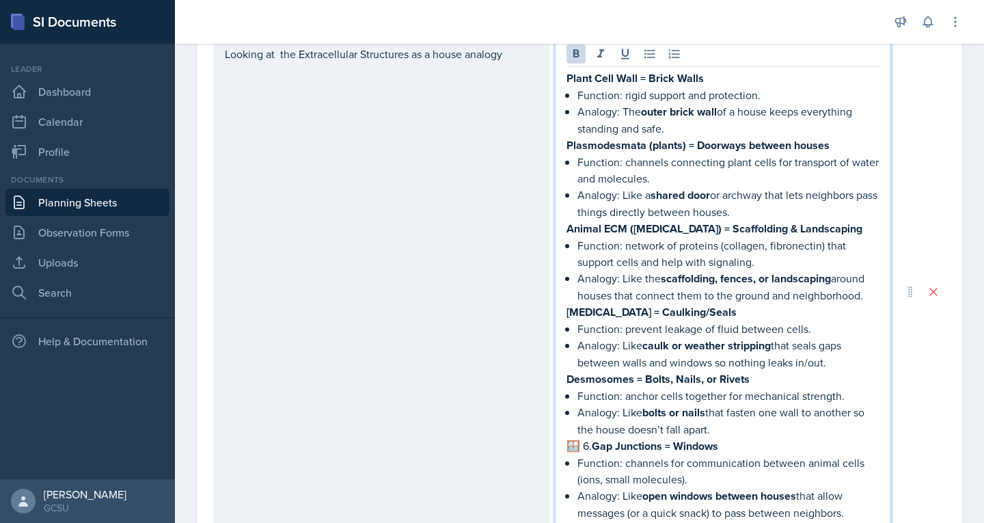
scroll to position [1098, 0]
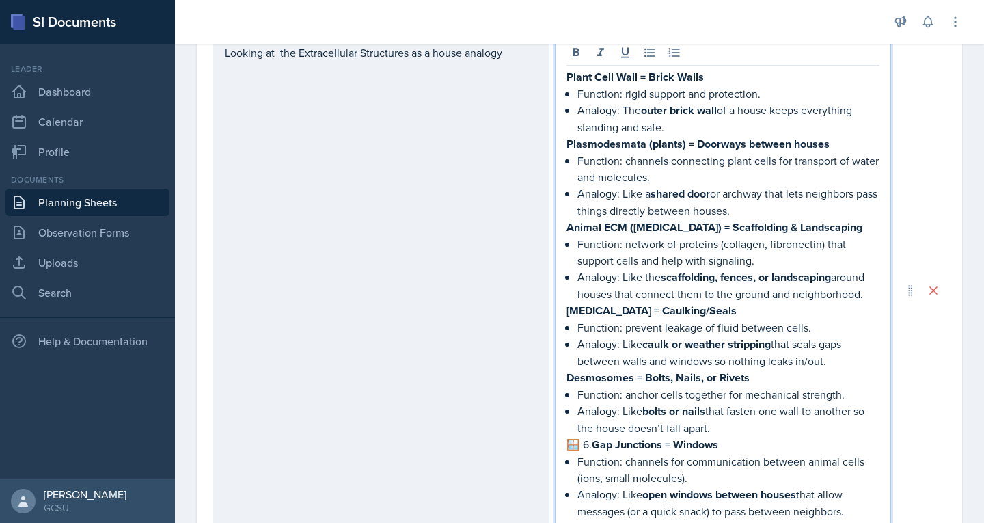
click at [592, 437] on strong "Gap Junctions = Windows" at bounding box center [655, 445] width 126 height 16
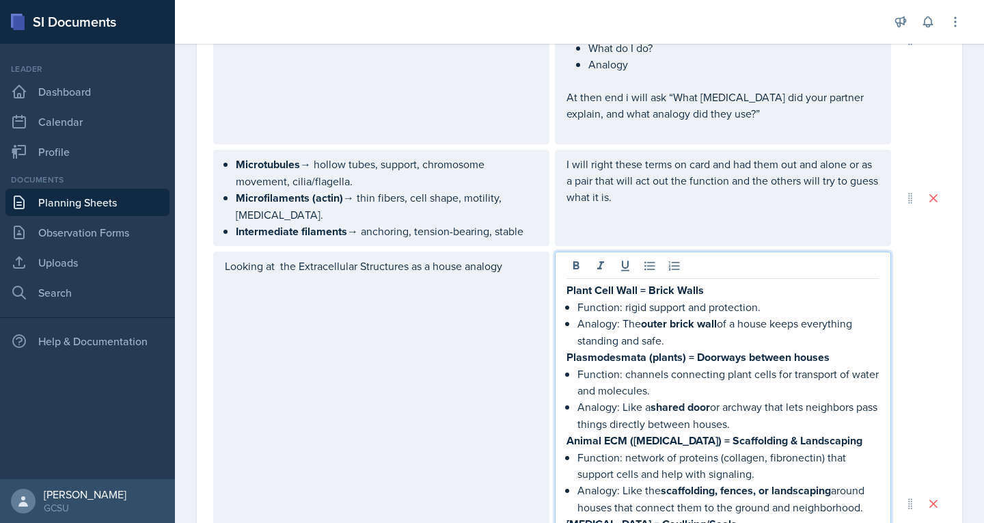
scroll to position [884, 0]
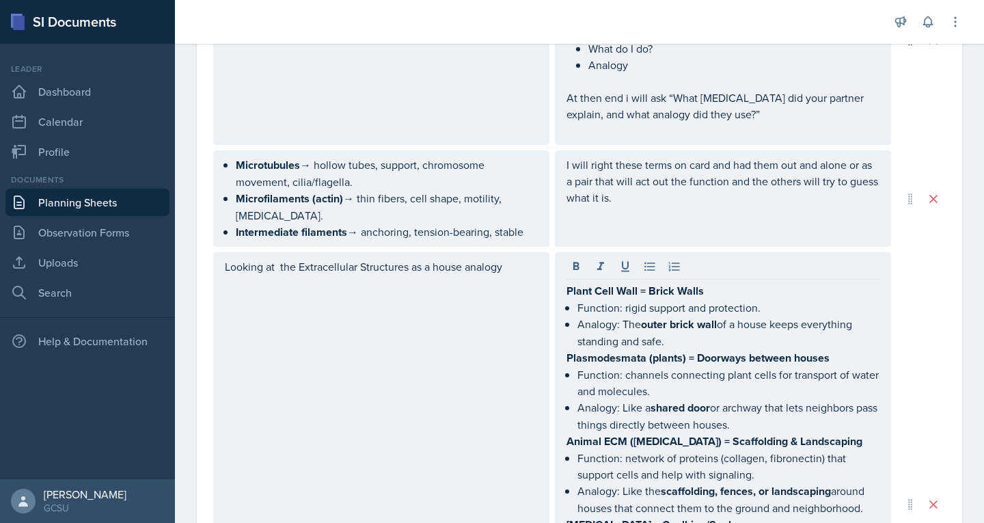
click at [414, 273] on div "Looking at the Extracellular Structures as a house analogy" at bounding box center [381, 504] width 336 height 504
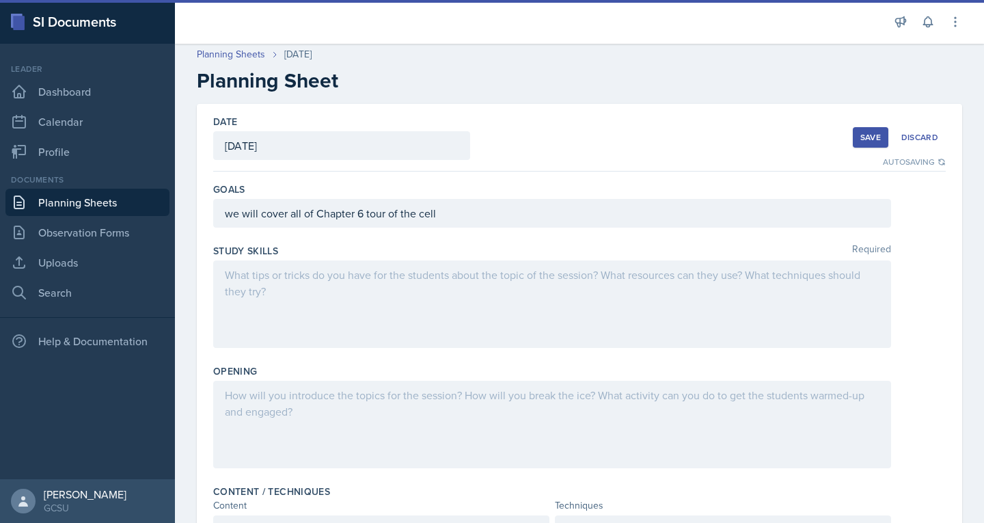
scroll to position [0, 0]
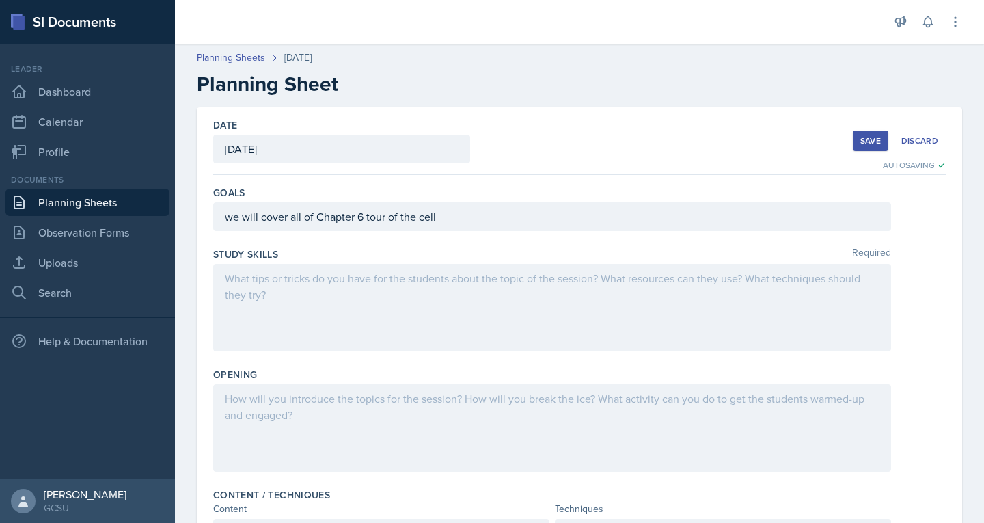
click at [331, 284] on div at bounding box center [552, 307] width 678 height 87
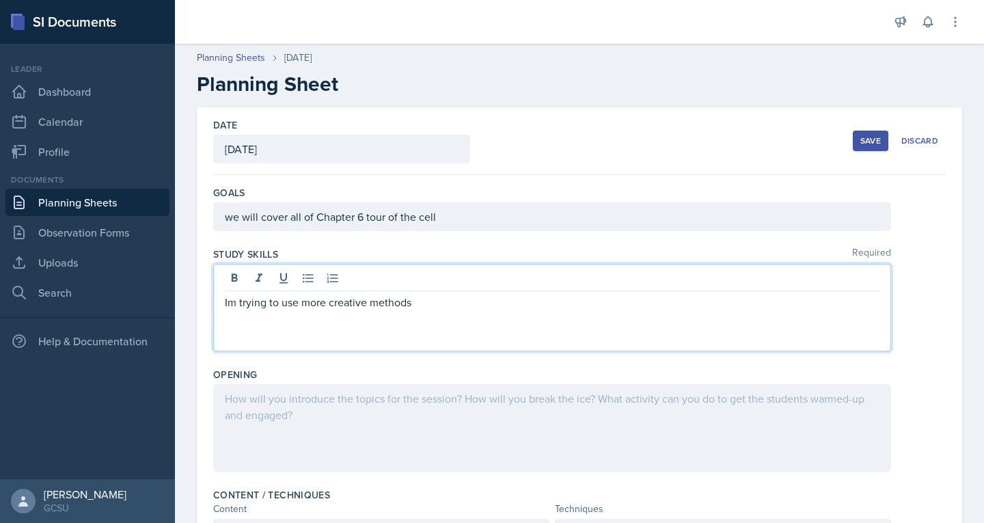
click at [229, 302] on p "Im trying to use more creative methods" at bounding box center [552, 302] width 655 height 16
click at [420, 300] on p "I'm trying to use more creative methods" at bounding box center [552, 302] width 655 height 16
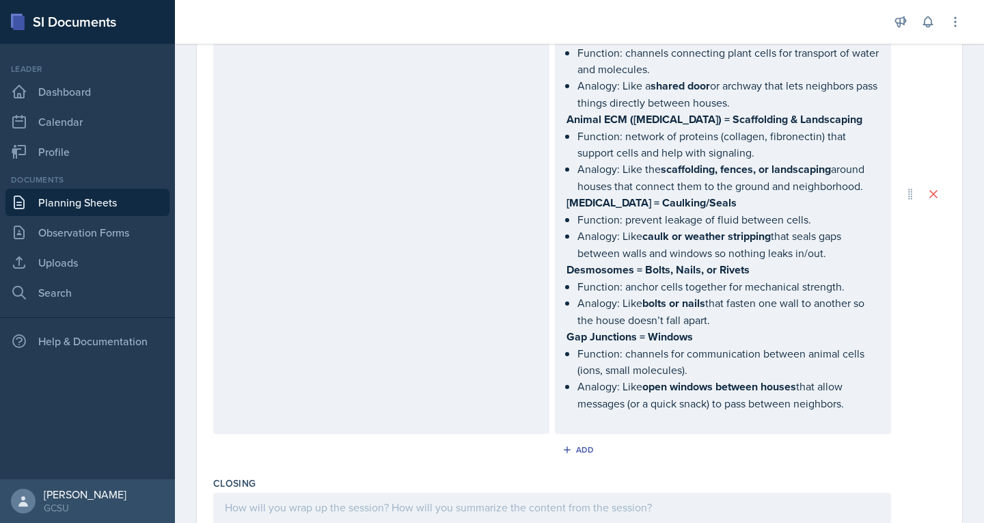
scroll to position [1183, 0]
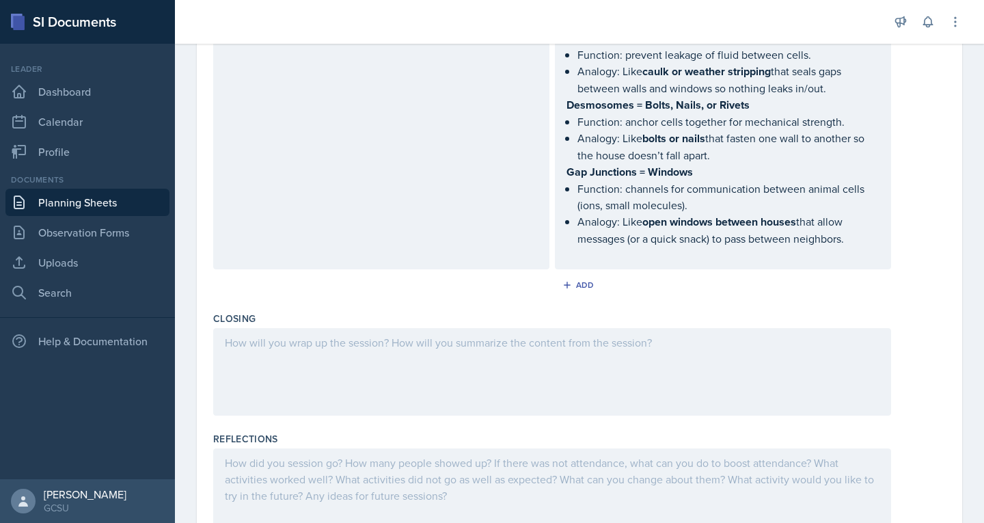
click at [342, 334] on p at bounding box center [552, 342] width 655 height 16
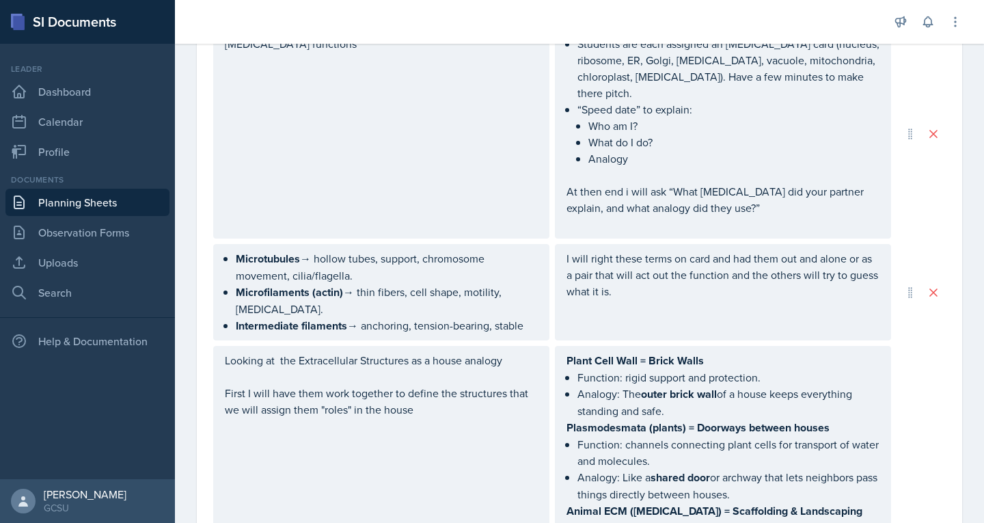
scroll to position [815, 0]
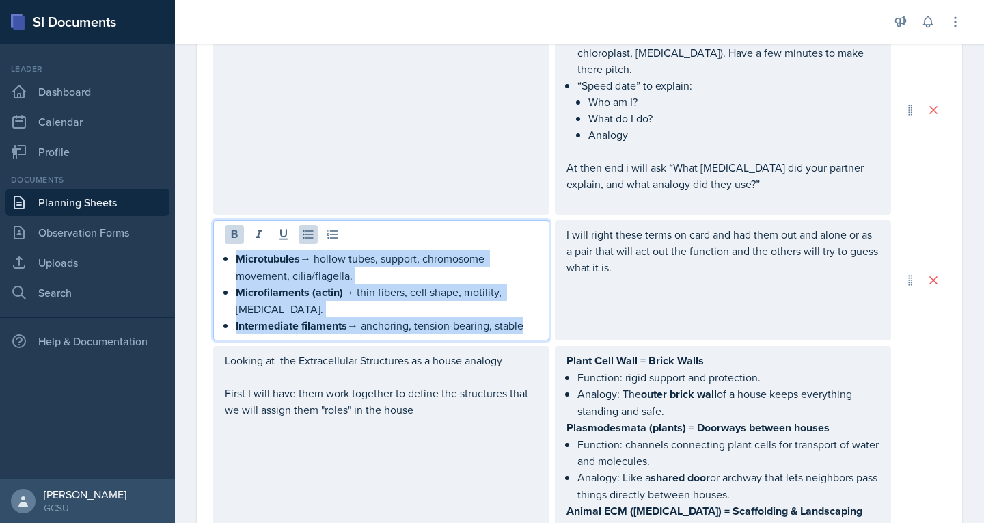
drag, startPoint x: 236, startPoint y: 238, endPoint x: 530, endPoint y: 308, distance: 302.5
click at [530, 308] on ul "Microtubules → hollow tubes, support, chromosome movement, cilia/flagella. Micr…" at bounding box center [387, 292] width 302 height 84
copy ul "Microtubules → hollow tubes, support, chromosome movement, cilia/flagella. Micr…"
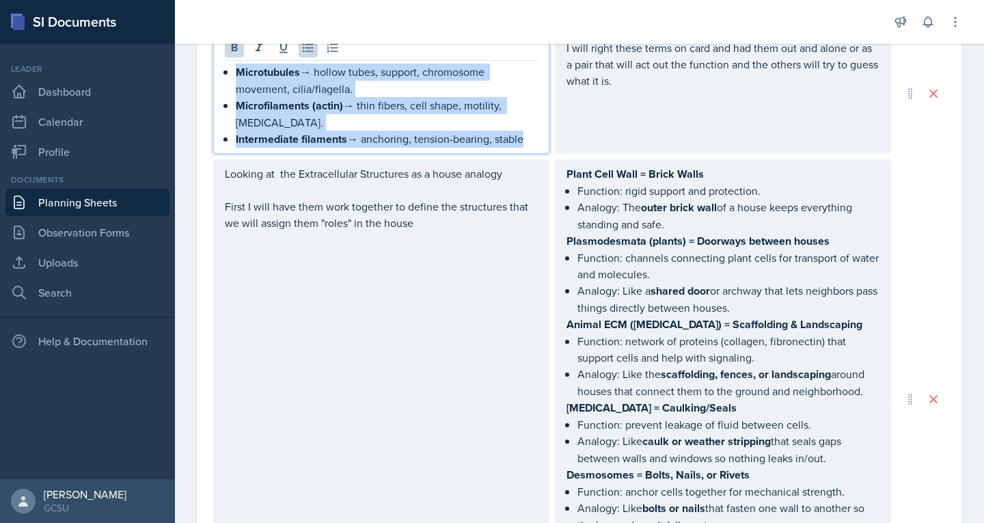
scroll to position [1003, 0]
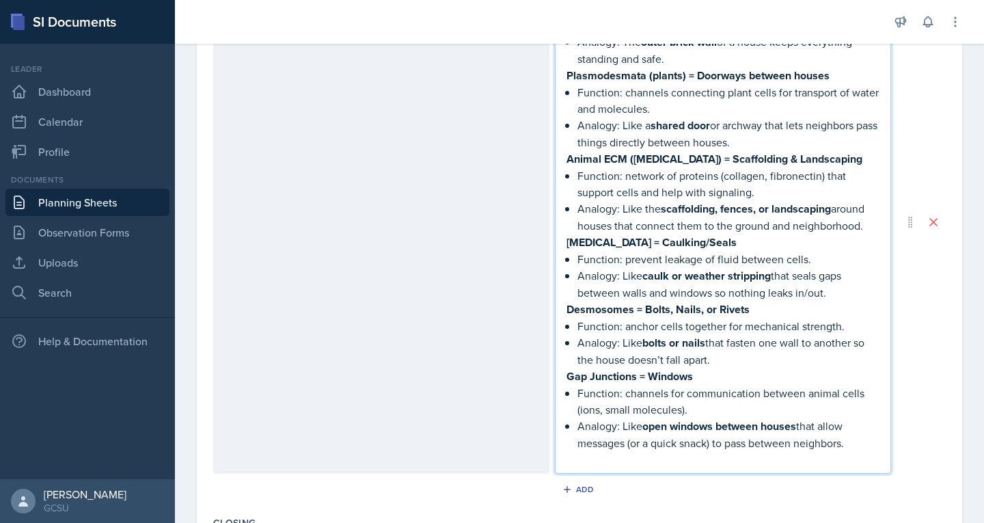
drag, startPoint x: 562, startPoint y: 150, endPoint x: 866, endPoint y: 419, distance: 405.7
click at [866, 419] on div "Plant Cell Wall = Brick Walls Function: rigid support and protection. Analogy: …" at bounding box center [722, 233] width 313 height 467
copy div "Plant Cell Wall = Brick Walls Function: rigid support and protection. Analogy: …"
click at [501, 295] on div "Looking at the Extracellular Structures as a house analogy First I will have th…" at bounding box center [381, 222] width 336 height 504
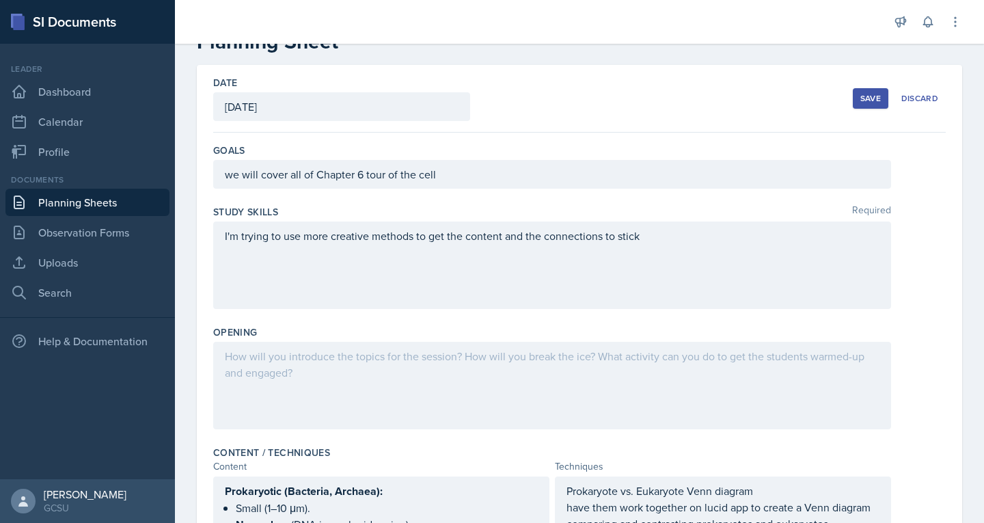
scroll to position [42, 0]
click at [868, 98] on div "Save" at bounding box center [870, 98] width 21 height 11
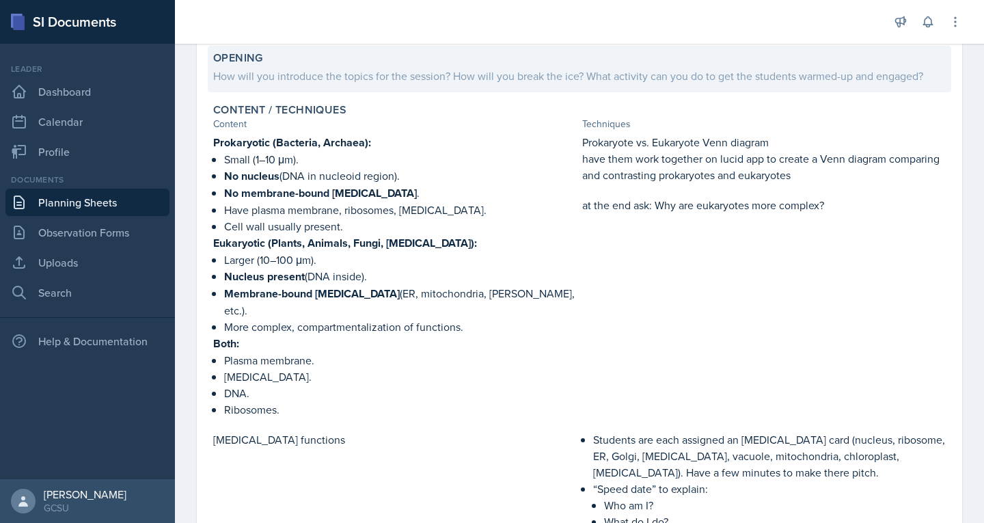
scroll to position [197, 0]
